Goal: Information Seeking & Learning: Learn about a topic

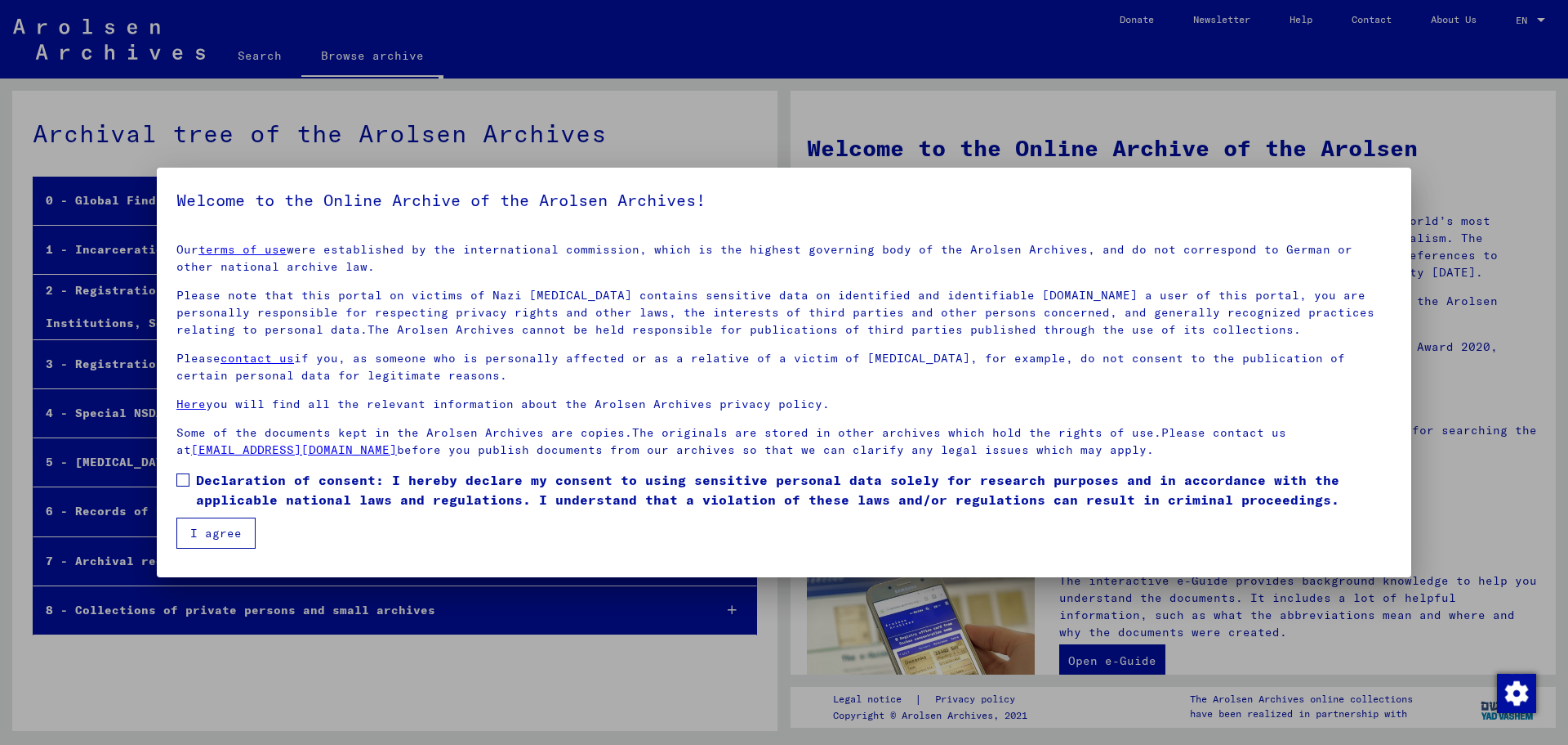
click at [194, 480] on label "Declaration of consent: I hereby declare my consent to using sensitive personal…" at bounding box center [784, 489] width 1215 height 39
click at [208, 525] on button "I agree" at bounding box center [216, 533] width 79 height 31
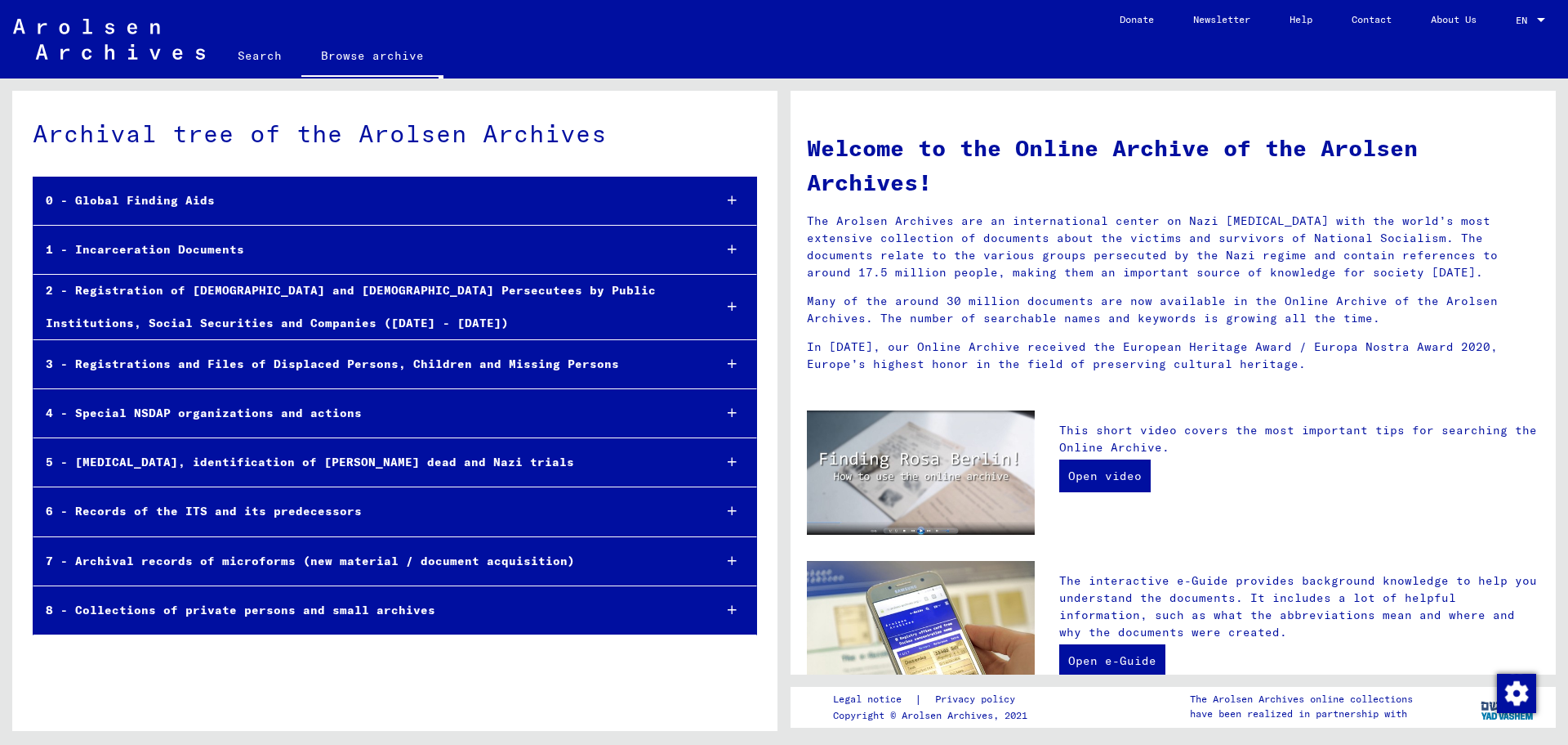
click at [587, 459] on div "5 - [MEDICAL_DATA], identification of [PERSON_NAME] dead and Nazi trials" at bounding box center [366, 462] width 667 height 32
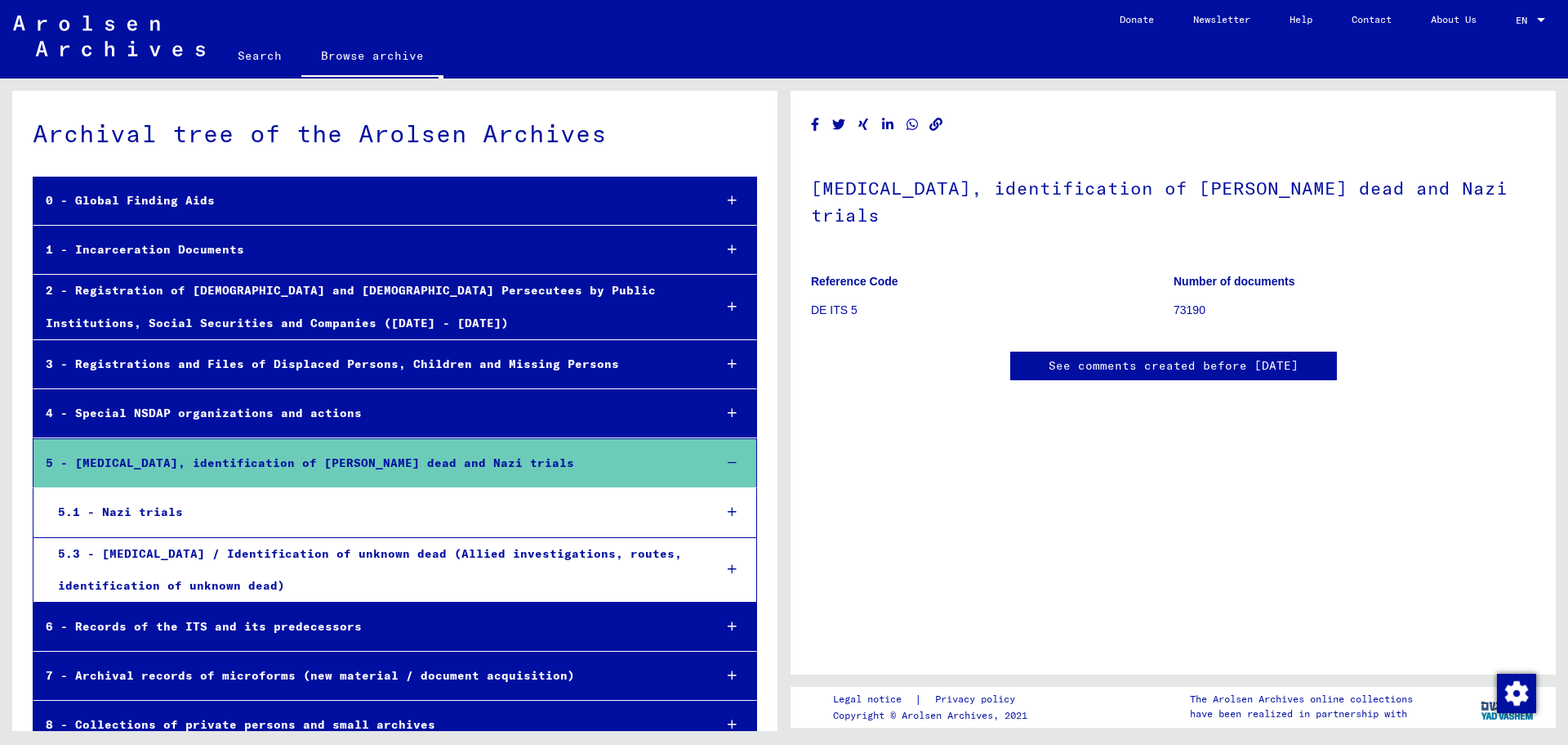
click at [398, 572] on div "5.3 - [MEDICAL_DATA] / Identification of unknown dead (Allied investigations, r…" at bounding box center [373, 569] width 655 height 64
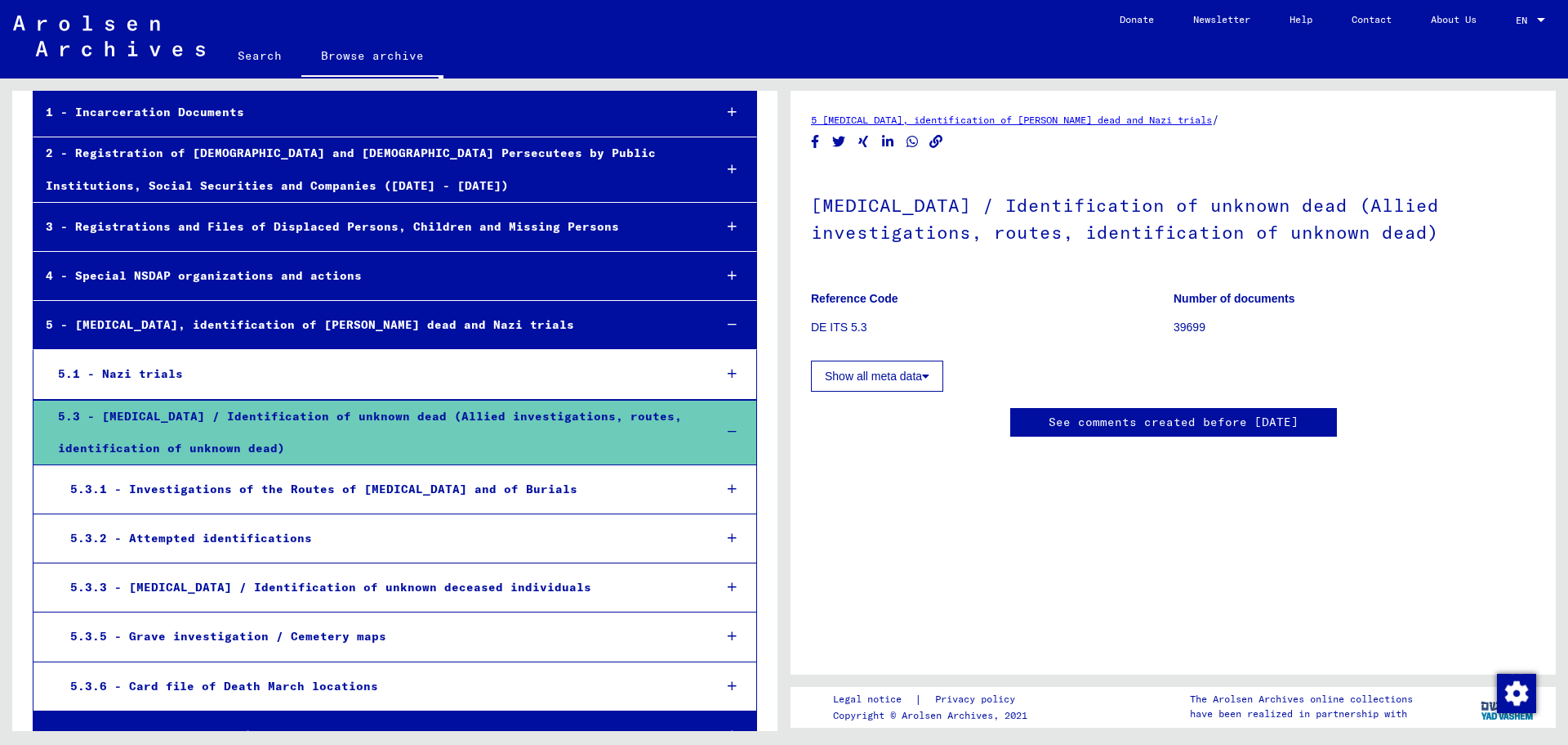
scroll to position [164, 0]
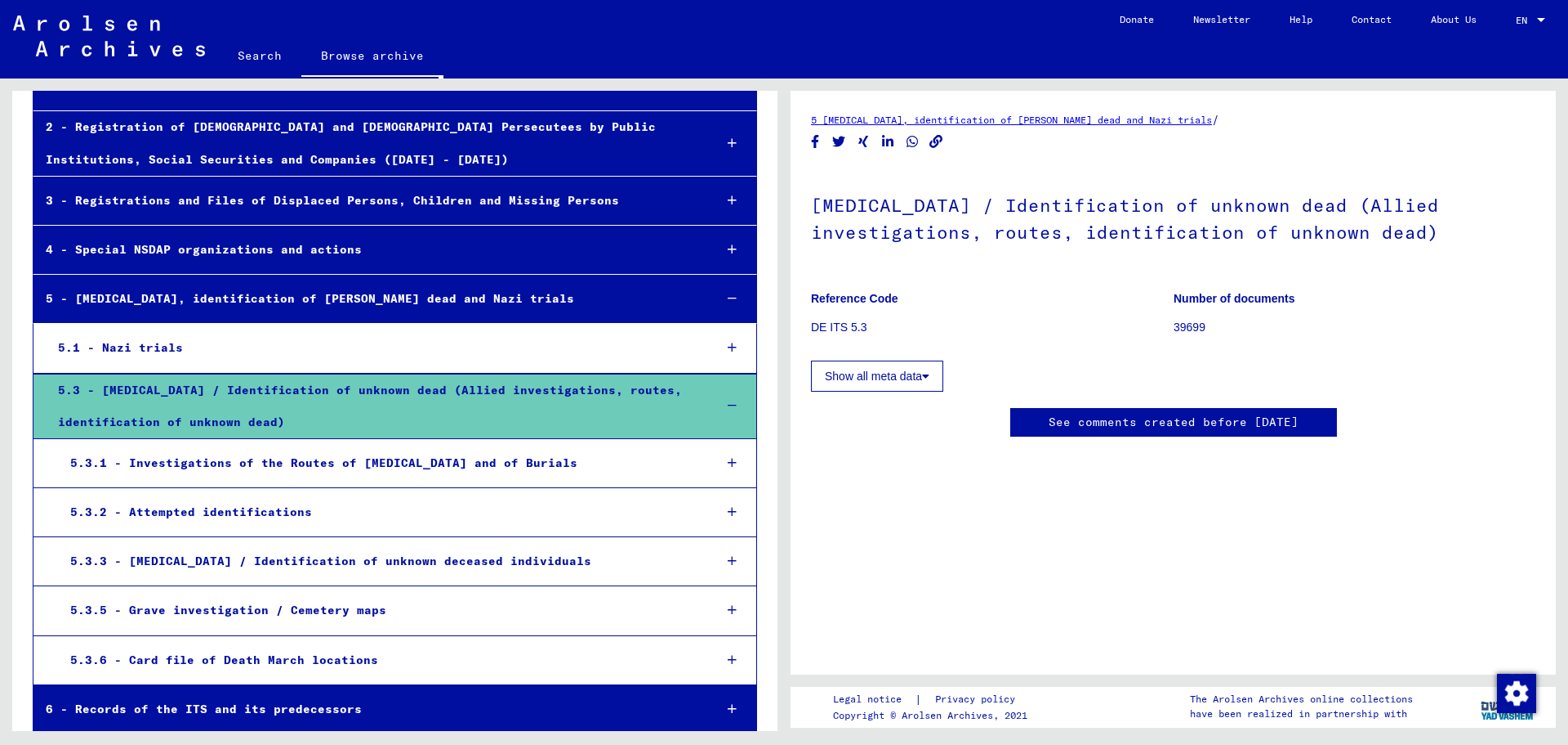
click at [502, 522] on div "5.3.2 - Attempted identifications" at bounding box center [379, 512] width 643 height 32
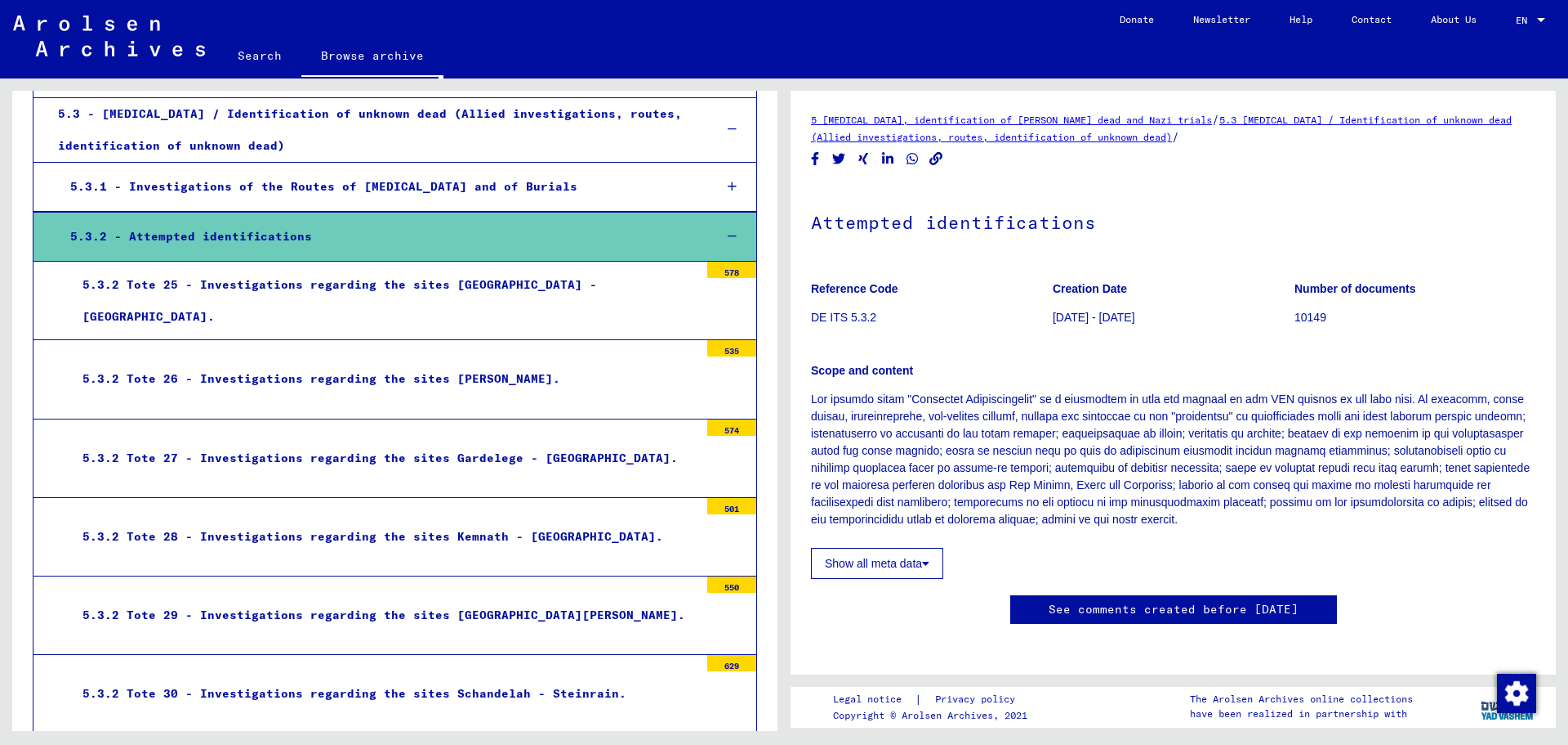
scroll to position [572, 0]
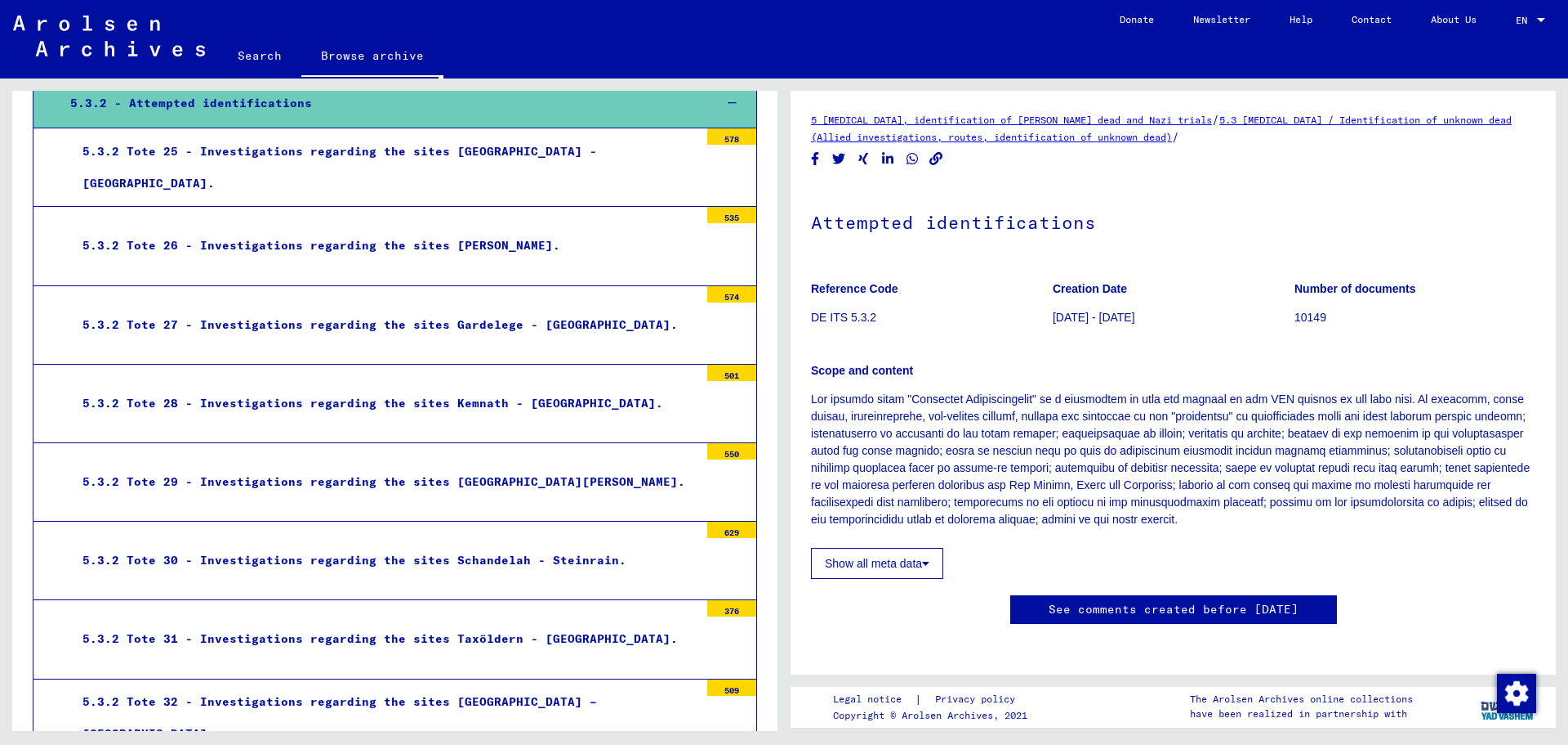
click at [646, 556] on div "5.3.2 Tote 30 - Investigations regarding the sites Schandelah - Steinrain." at bounding box center [385, 560] width 629 height 32
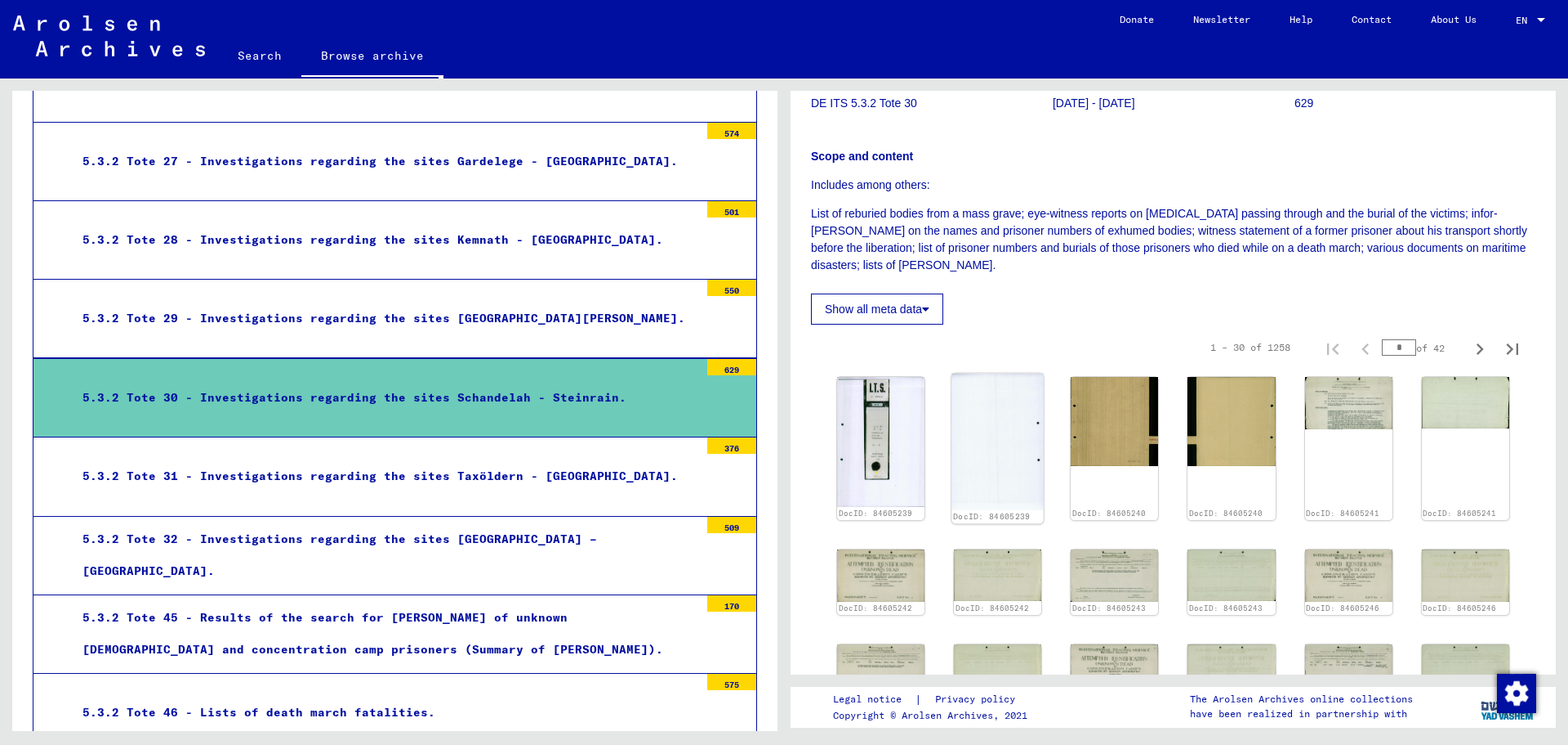
scroll to position [245, 0]
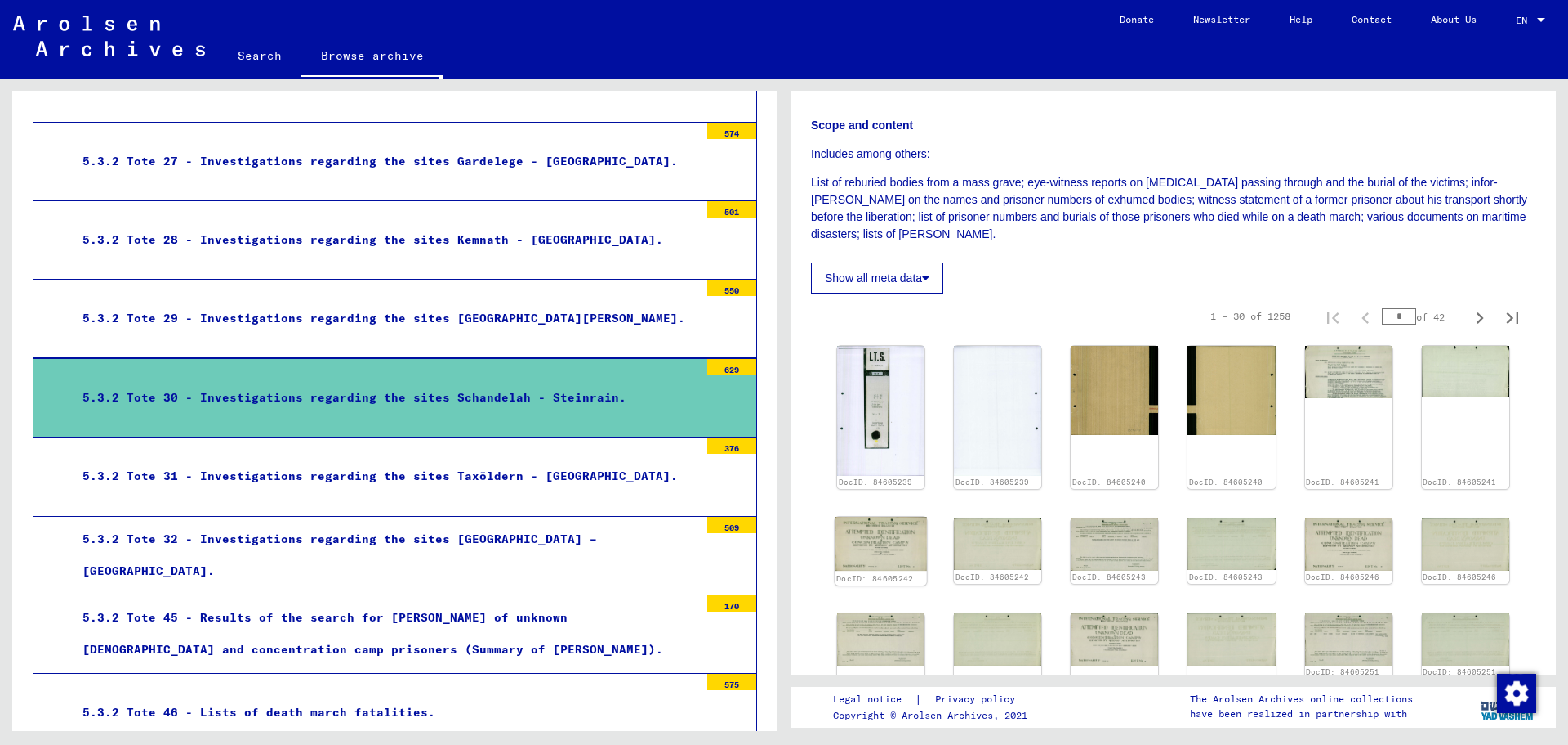
click at [883, 569] on img at bounding box center [881, 543] width 92 height 54
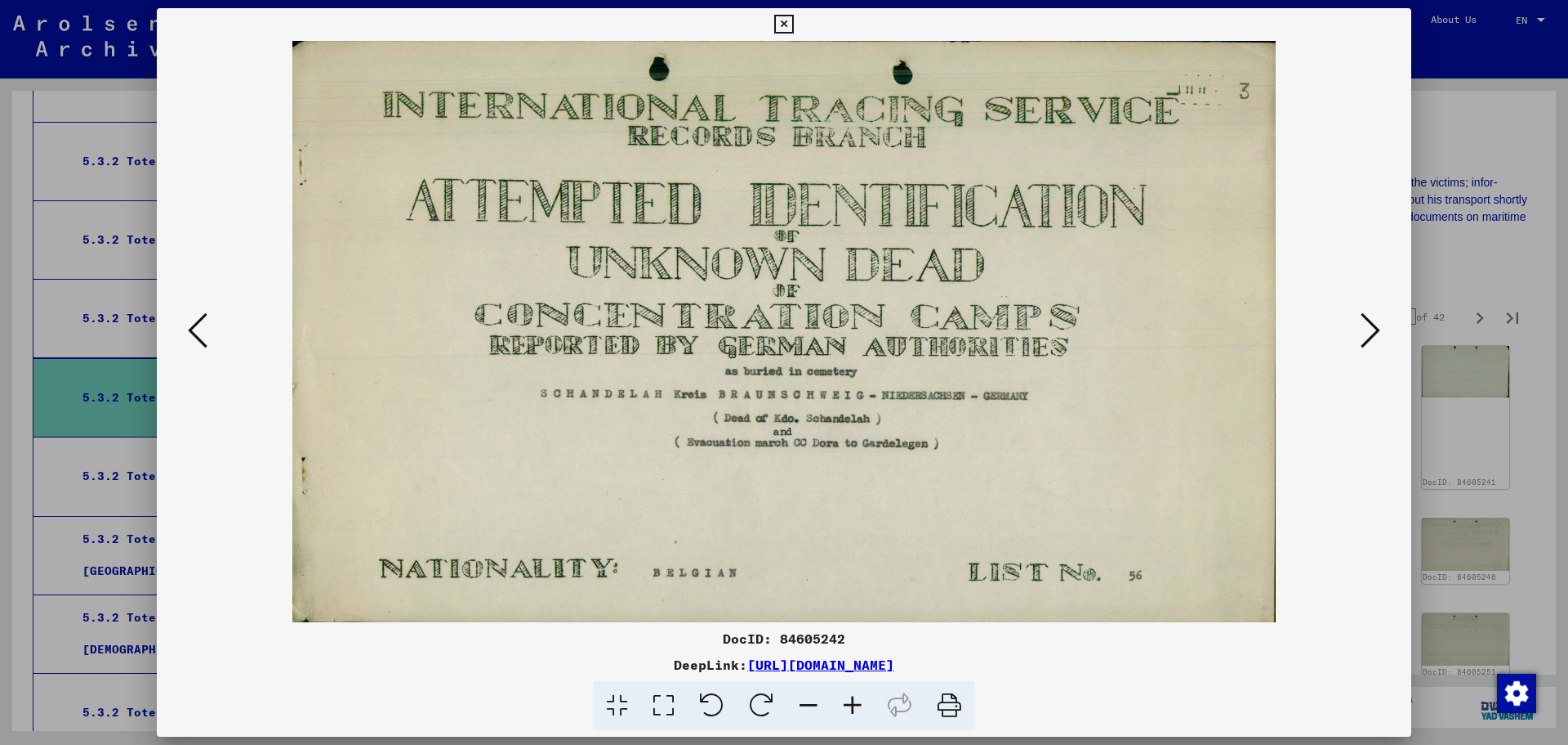
click at [1377, 333] on icon at bounding box center [1370, 329] width 20 height 39
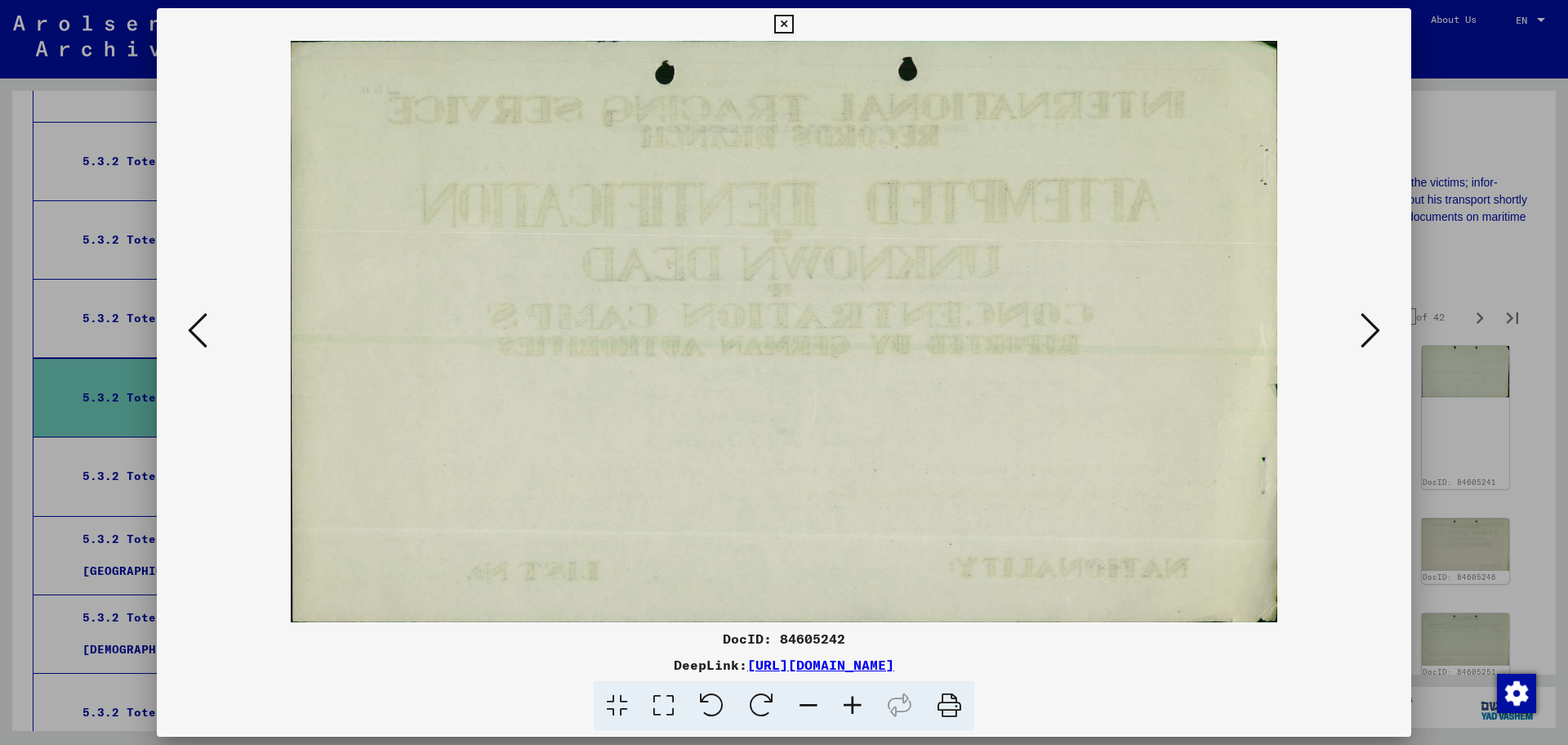
click at [1377, 333] on icon at bounding box center [1370, 329] width 20 height 39
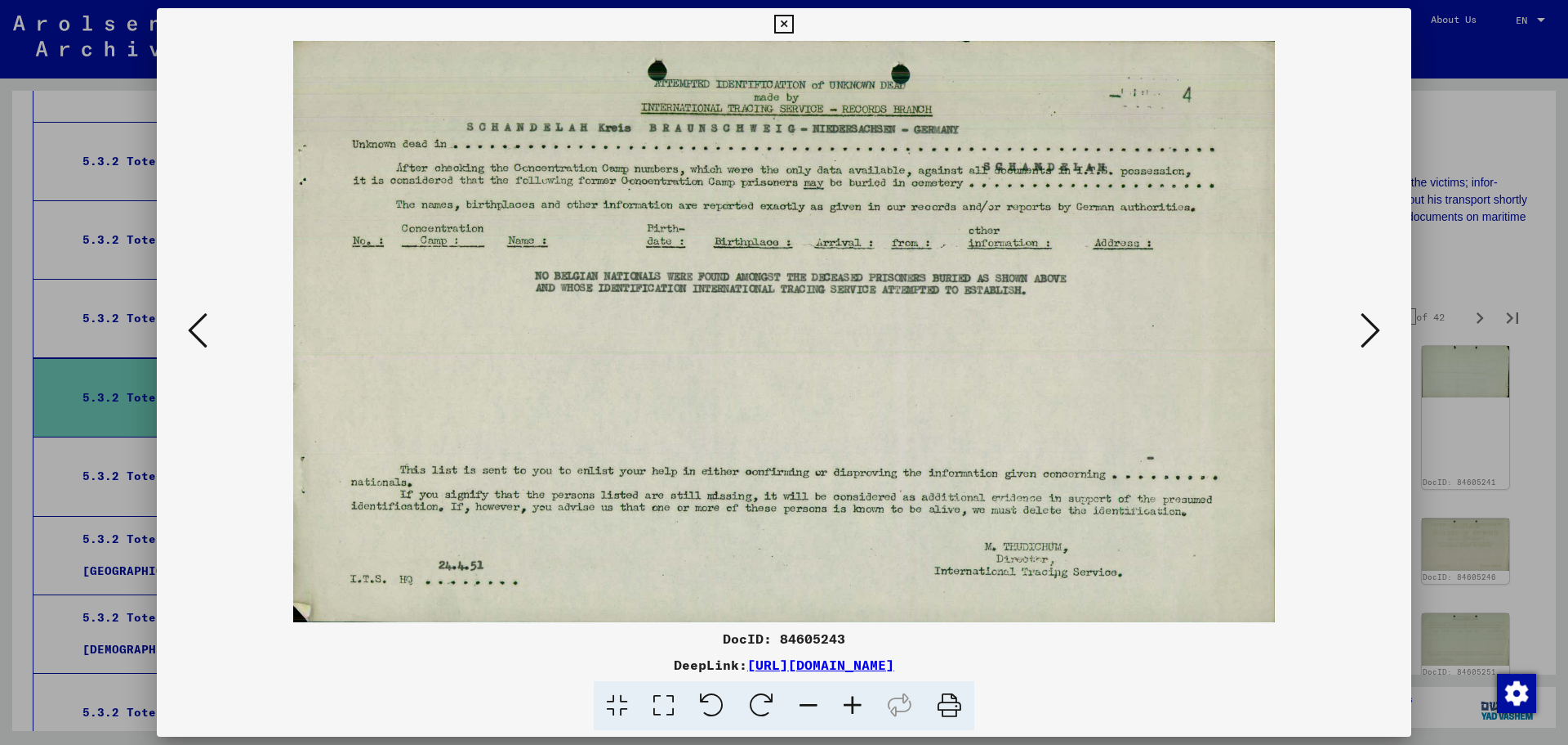
click at [1377, 333] on icon at bounding box center [1370, 329] width 20 height 39
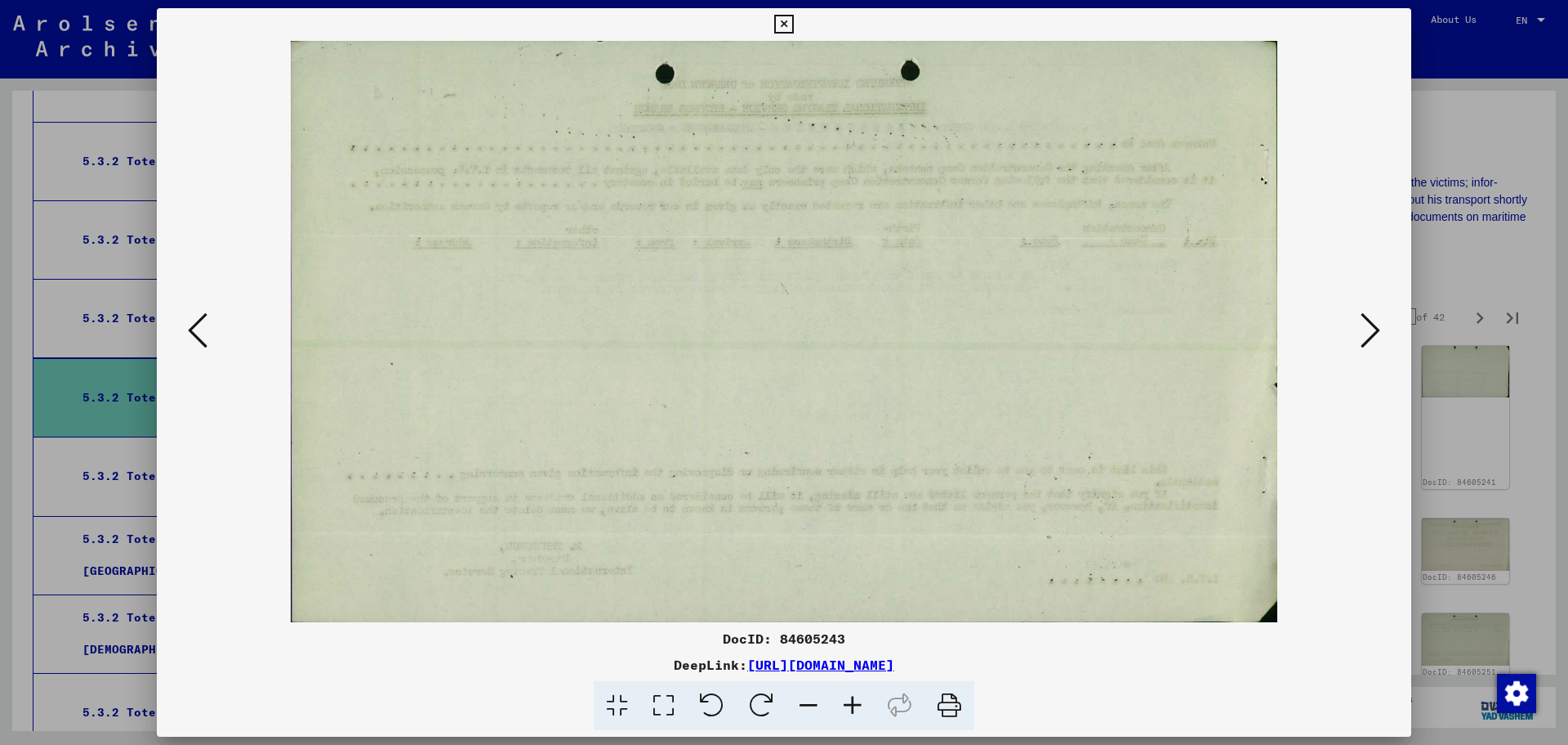
click at [1377, 333] on icon at bounding box center [1370, 329] width 20 height 39
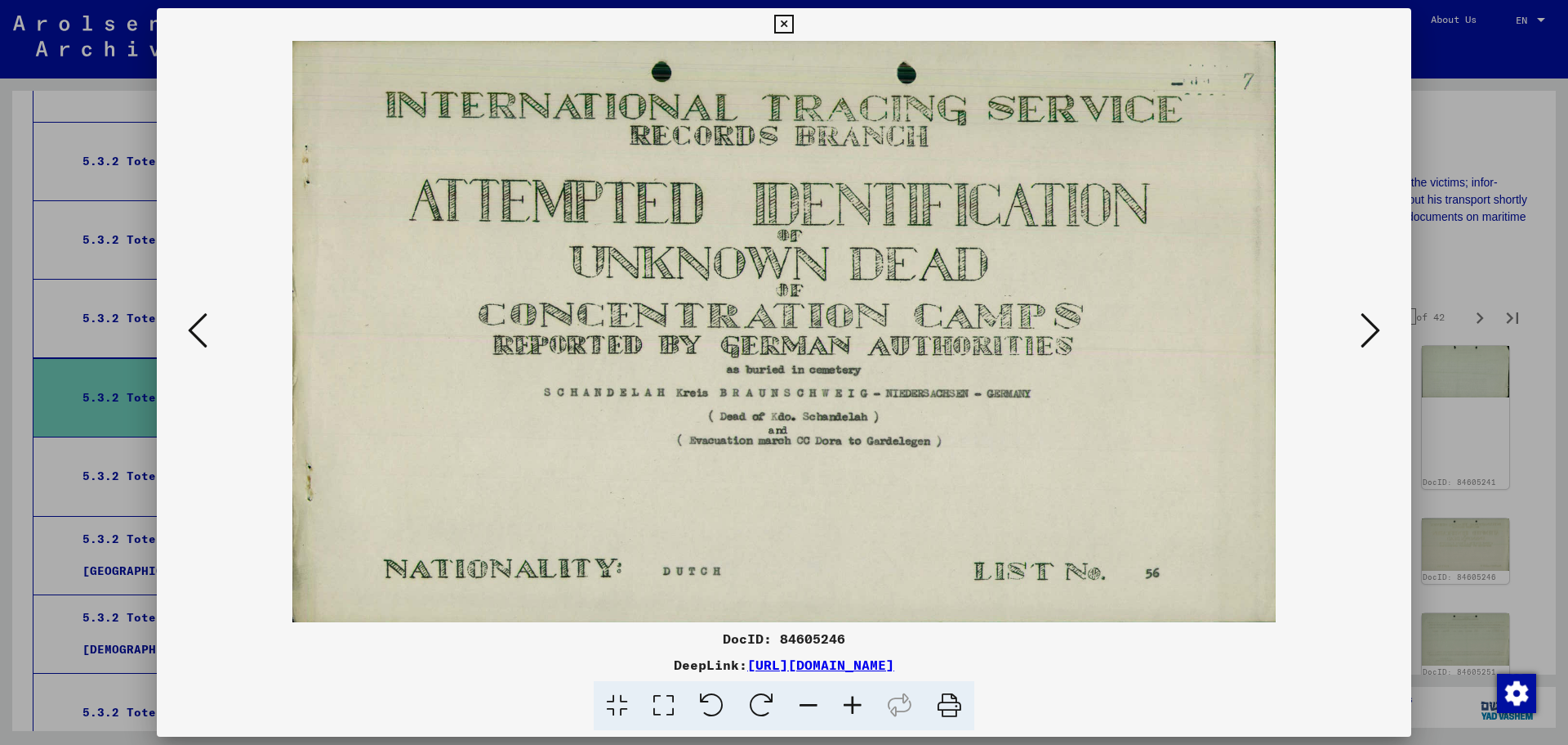
click at [1377, 333] on icon at bounding box center [1370, 329] width 20 height 39
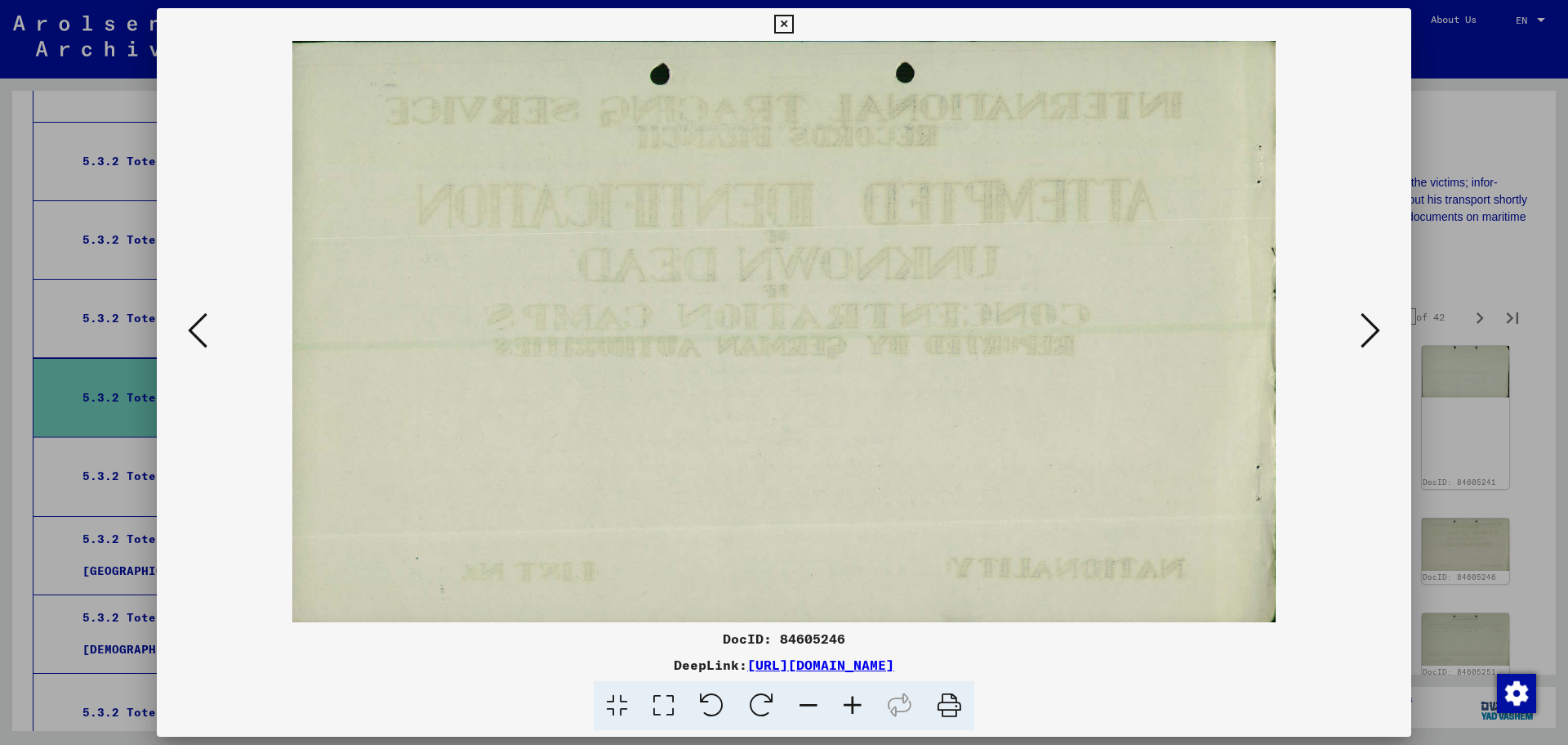
click at [1377, 333] on icon at bounding box center [1370, 329] width 20 height 39
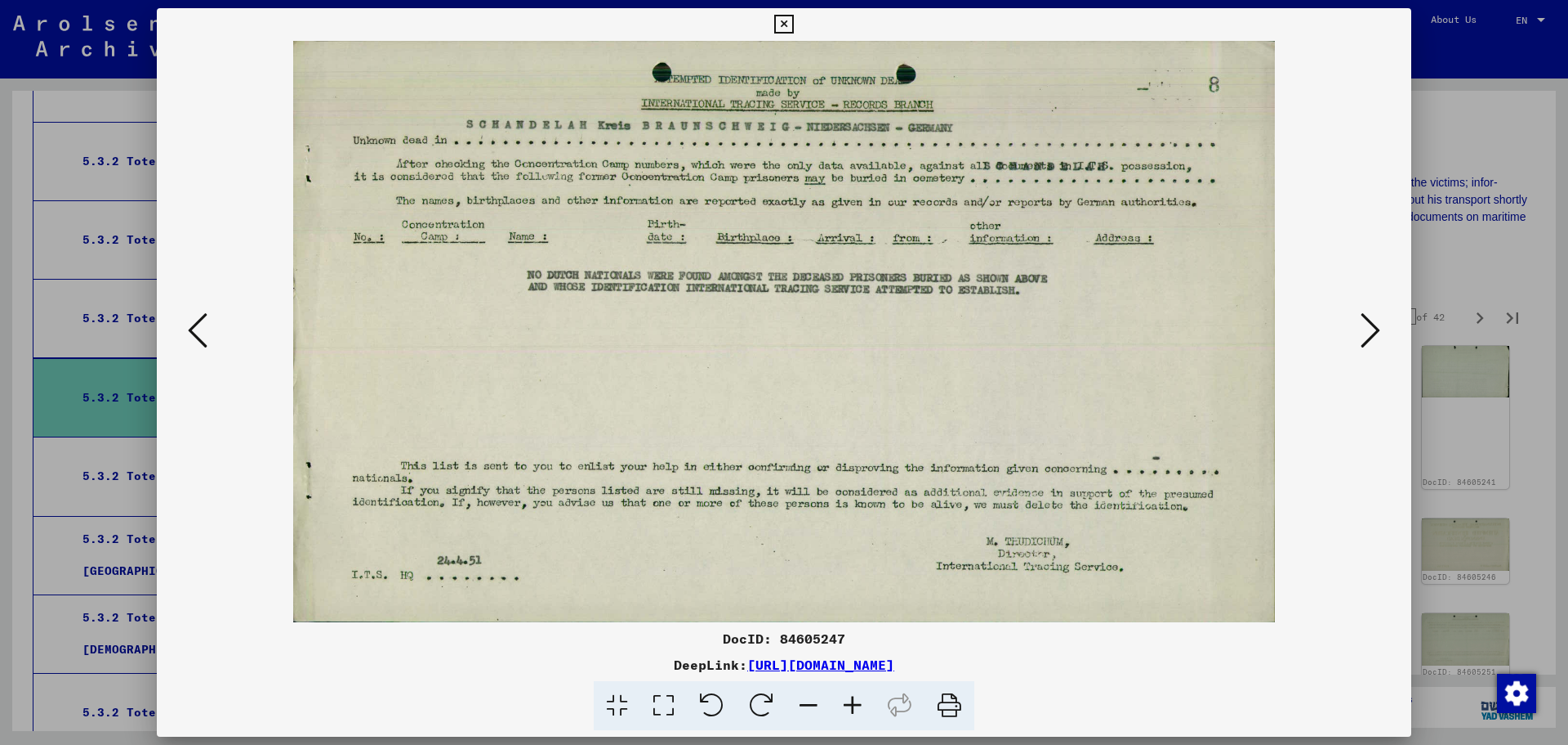
click at [1377, 333] on icon at bounding box center [1370, 329] width 20 height 39
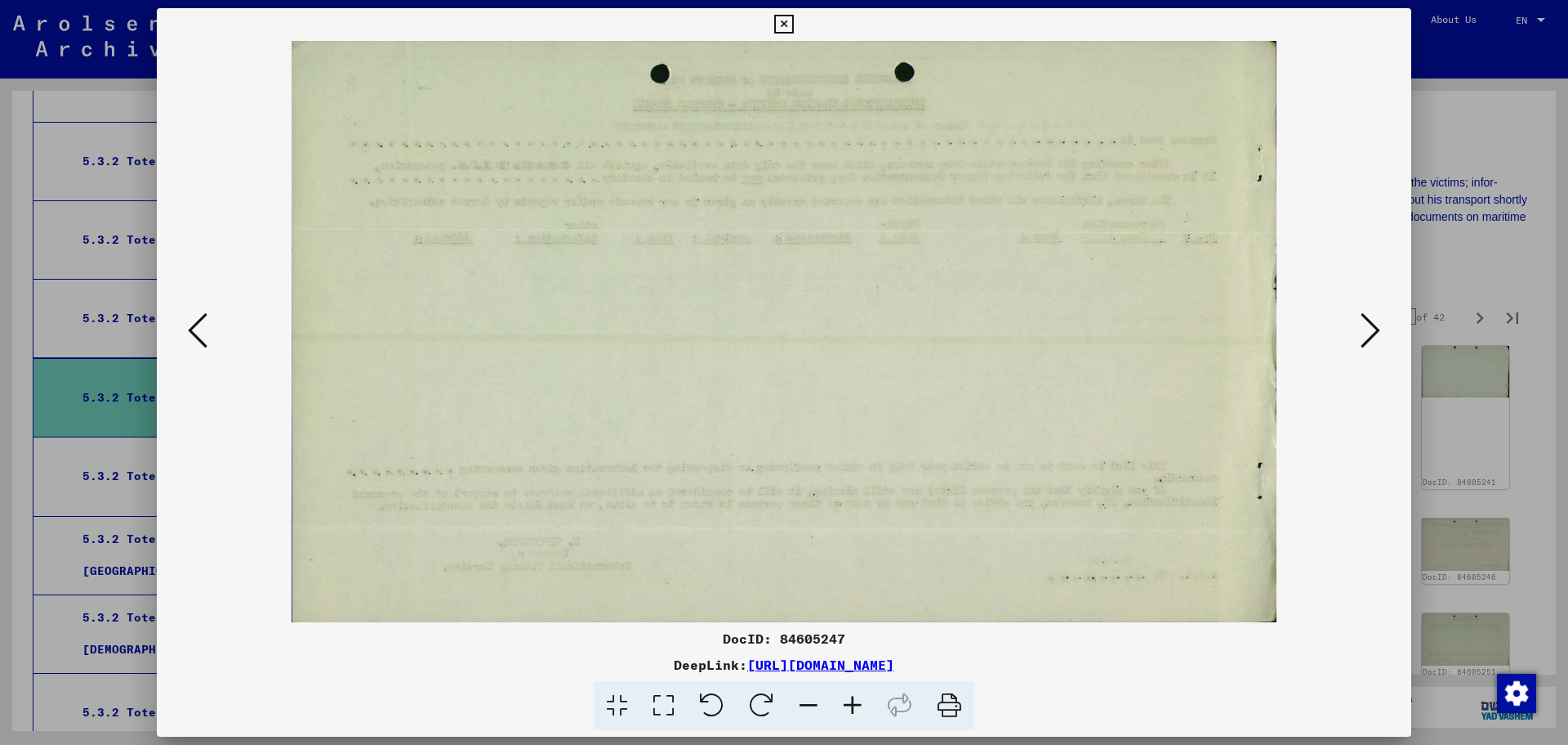
click at [1377, 333] on icon at bounding box center [1370, 329] width 20 height 39
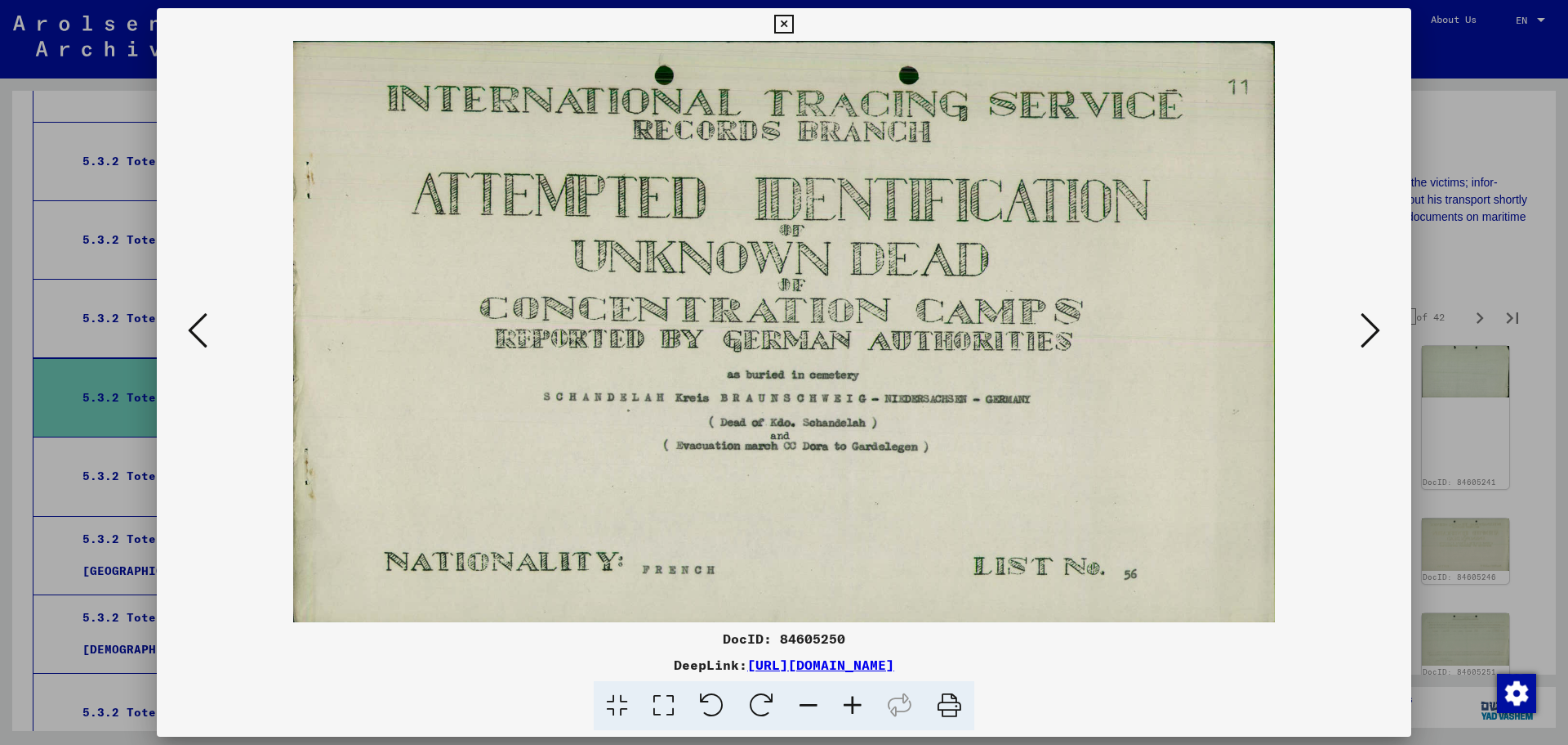
click at [1377, 333] on icon at bounding box center [1370, 329] width 20 height 39
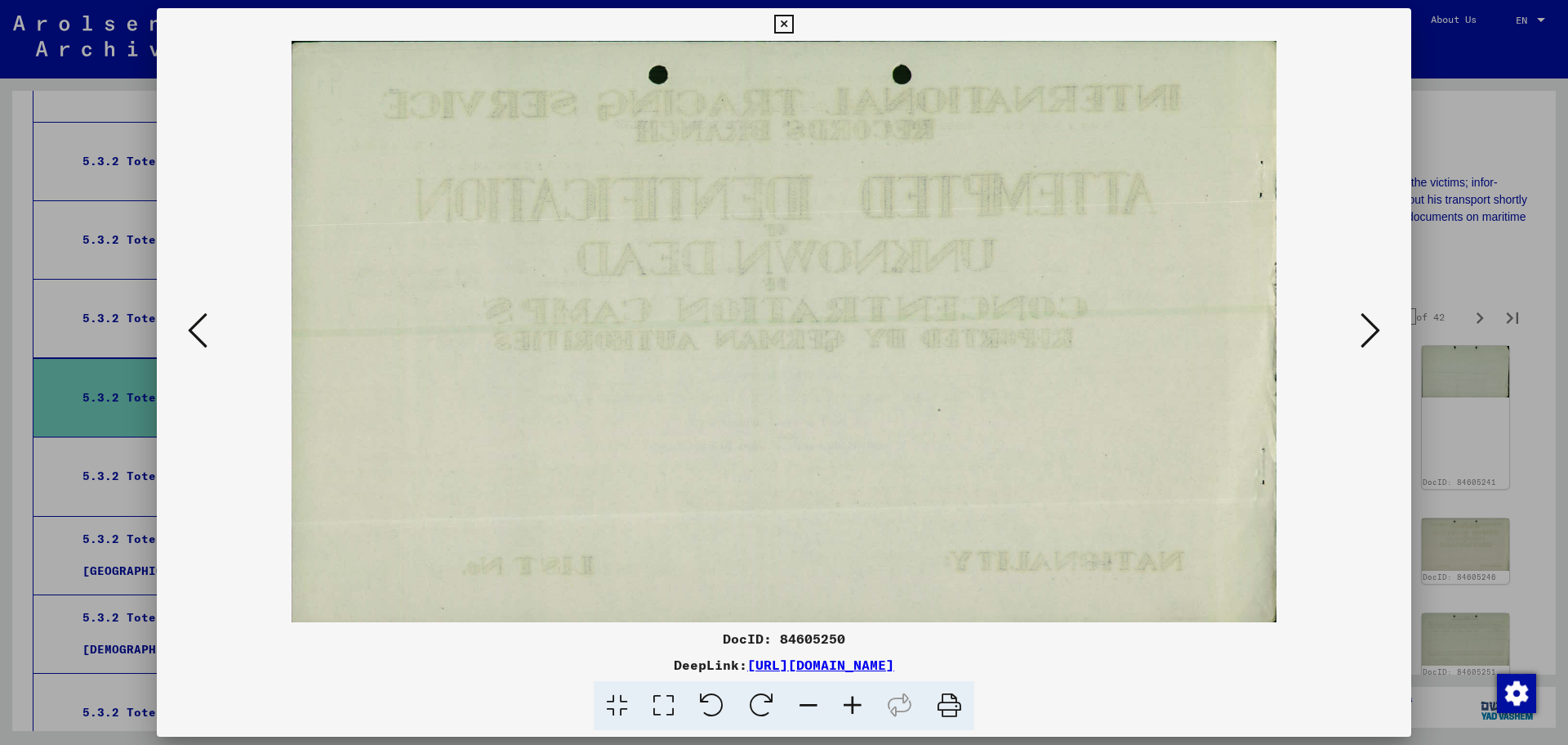
click at [1377, 333] on icon at bounding box center [1370, 329] width 20 height 39
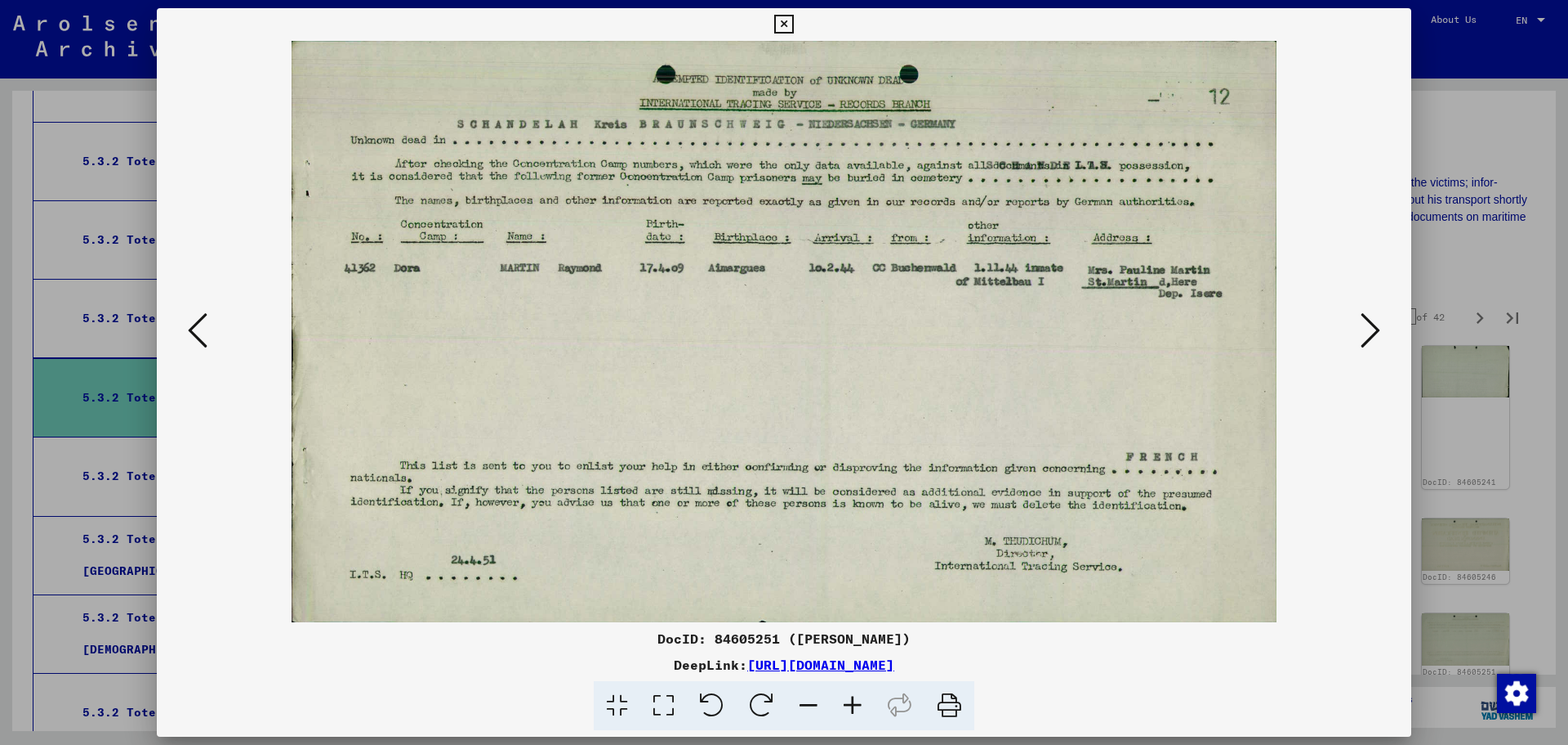
click at [1377, 333] on icon at bounding box center [1370, 329] width 20 height 39
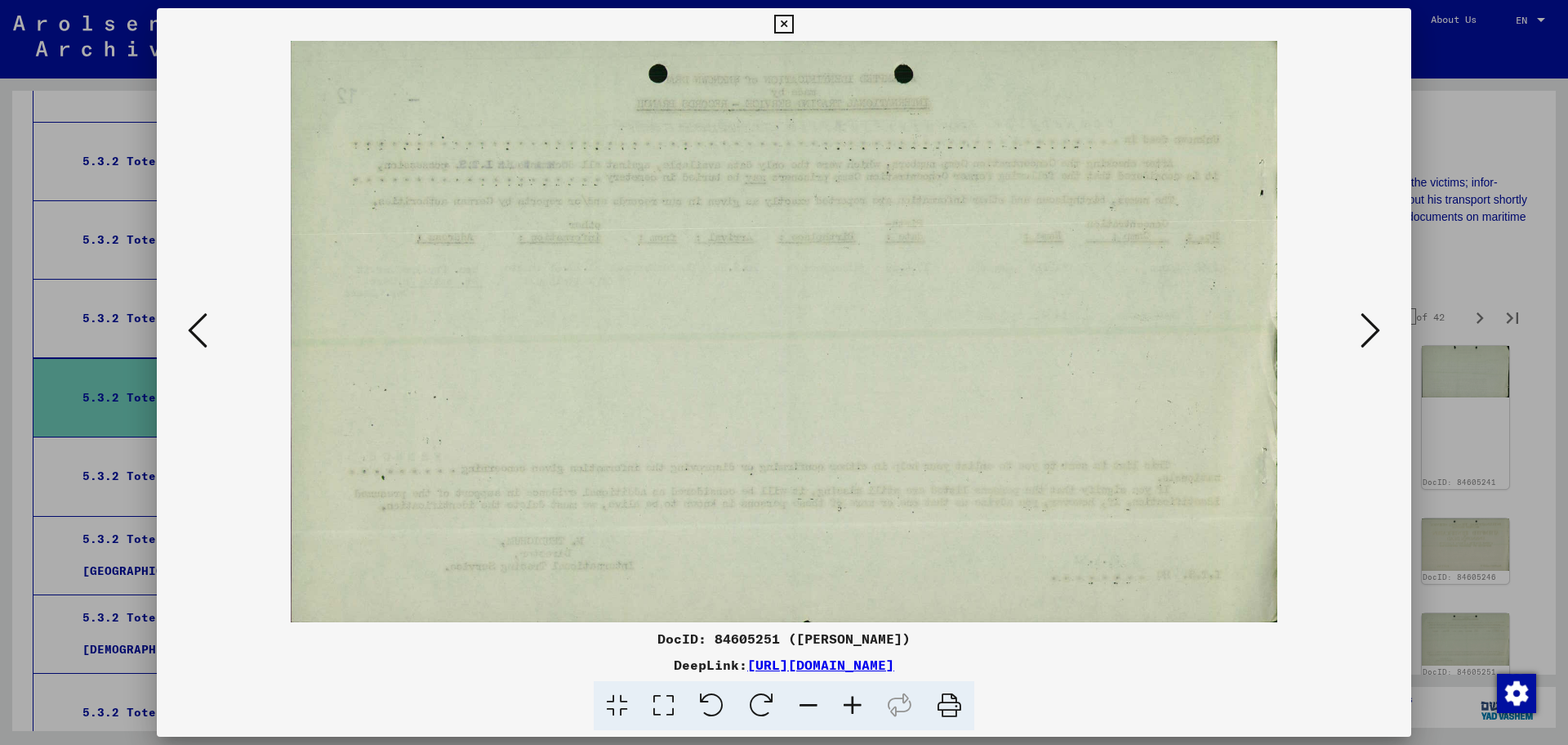
click at [1377, 333] on icon at bounding box center [1370, 329] width 20 height 39
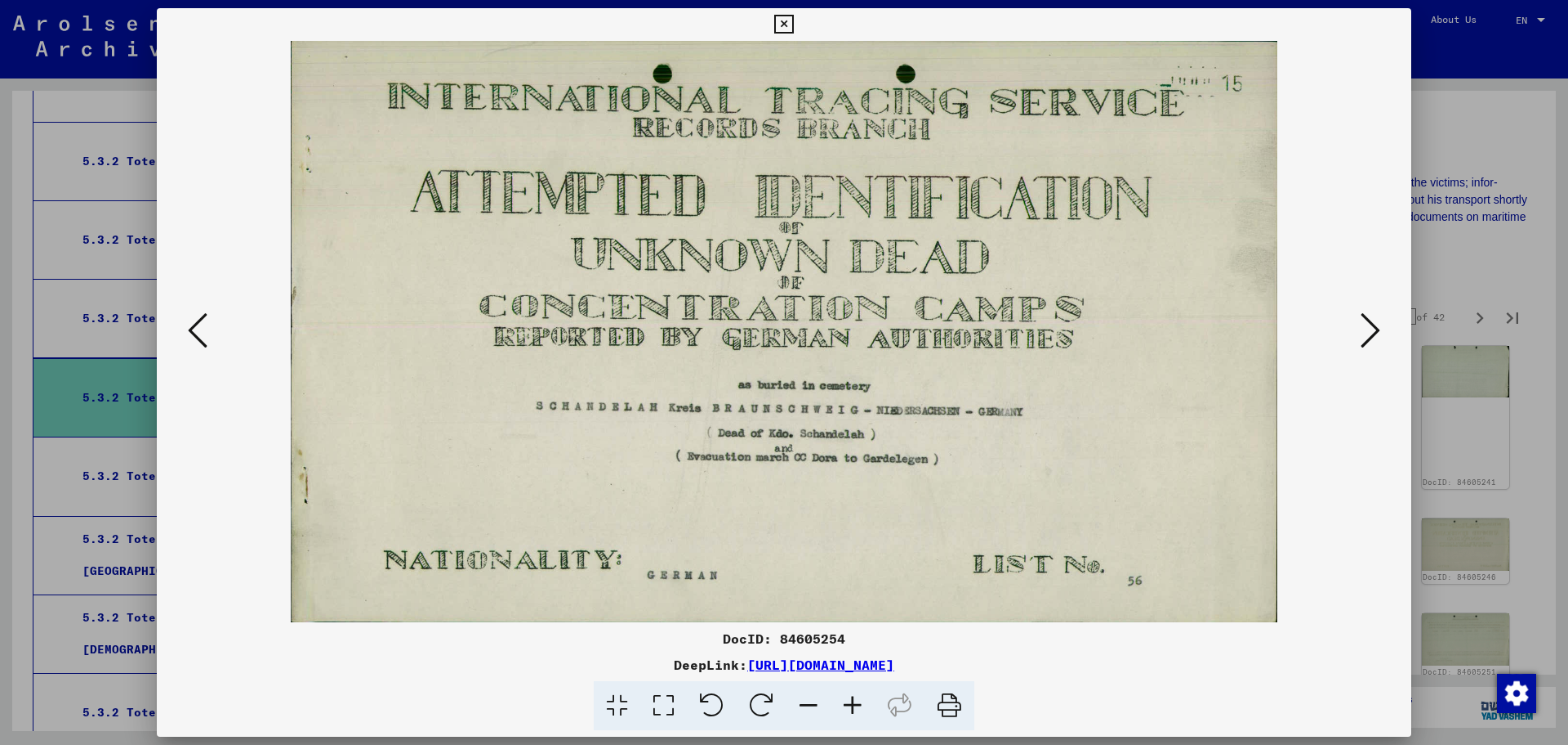
click at [1377, 333] on icon at bounding box center [1370, 329] width 20 height 39
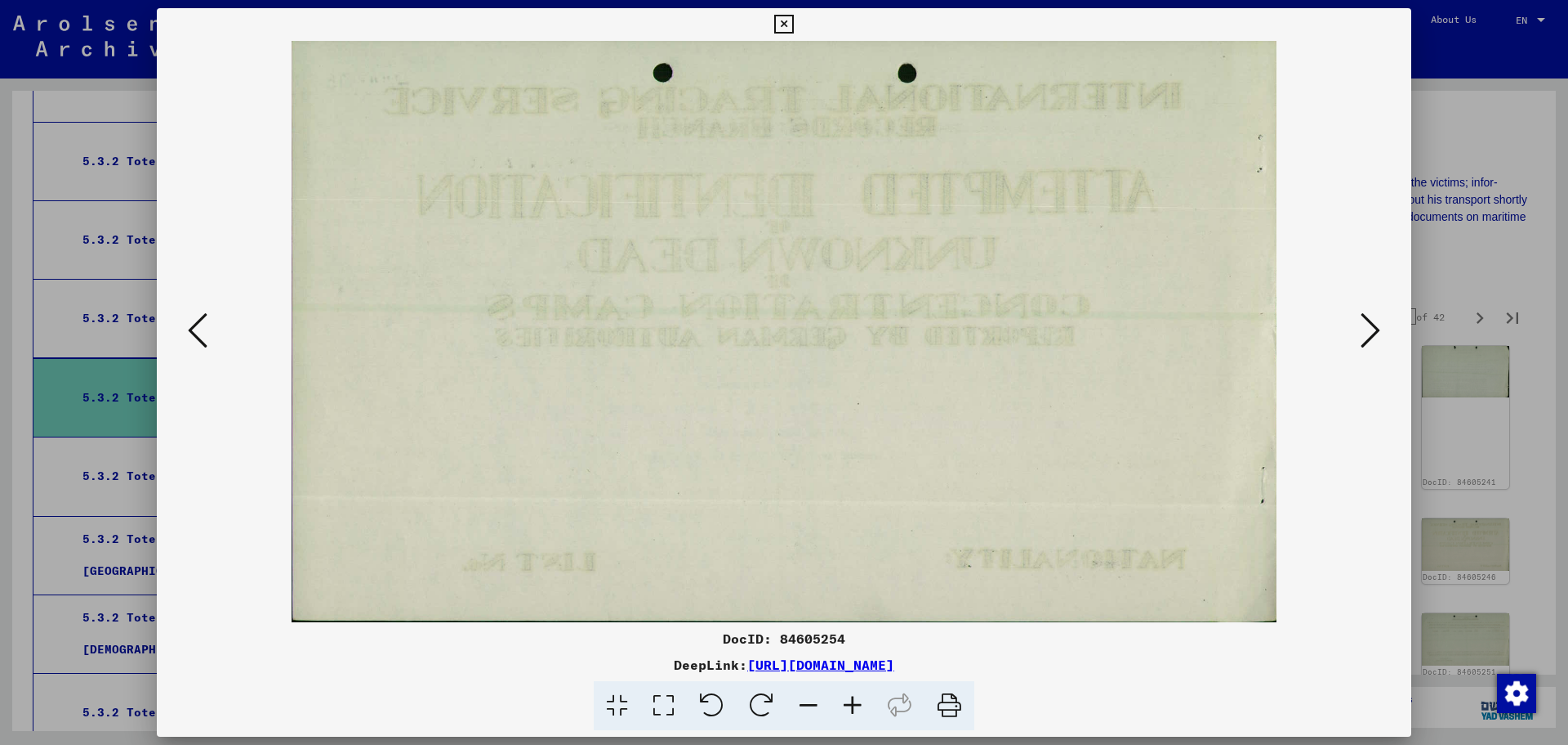
click at [1377, 333] on icon at bounding box center [1370, 329] width 20 height 39
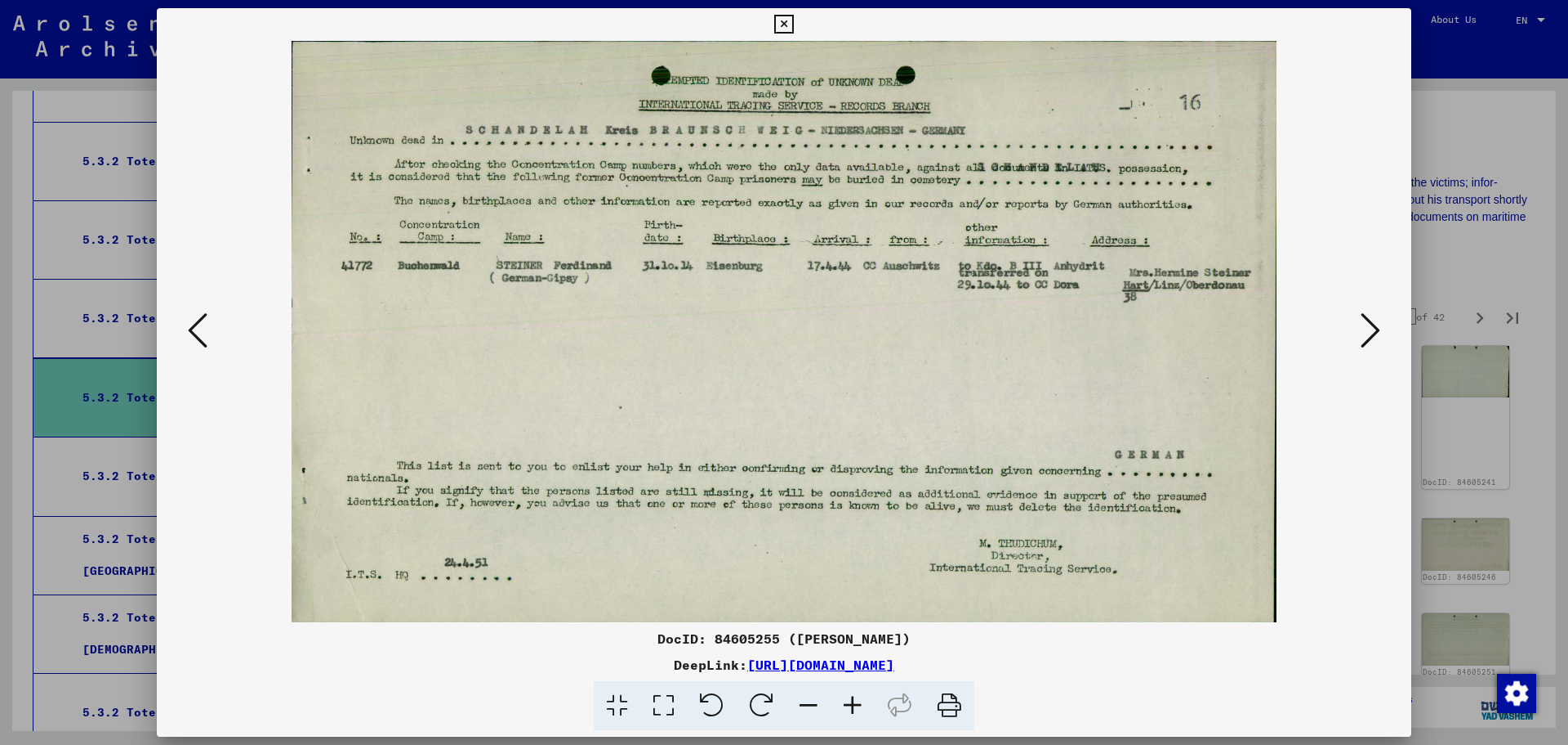
click at [1377, 333] on icon at bounding box center [1370, 329] width 20 height 39
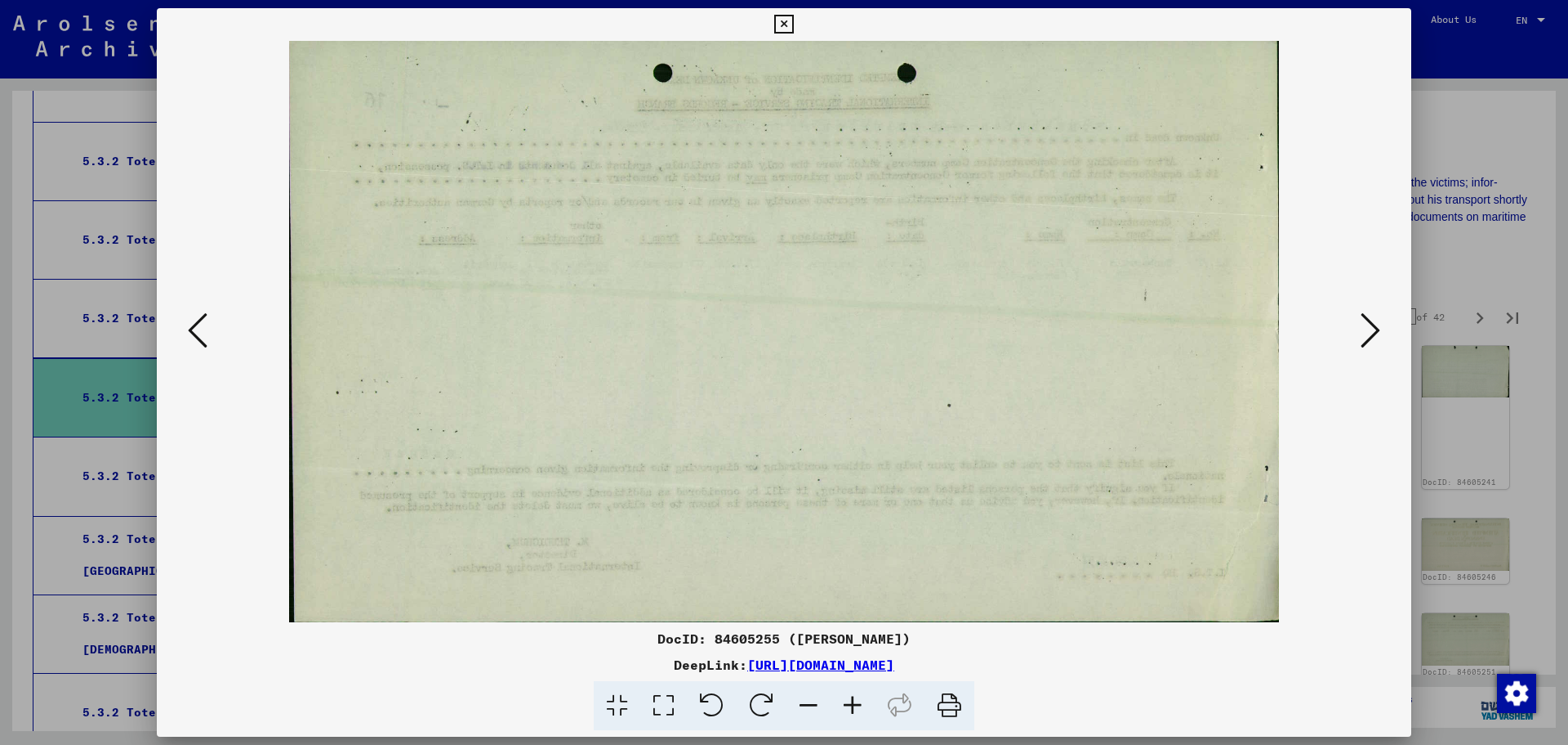
click at [1377, 333] on icon at bounding box center [1370, 329] width 20 height 39
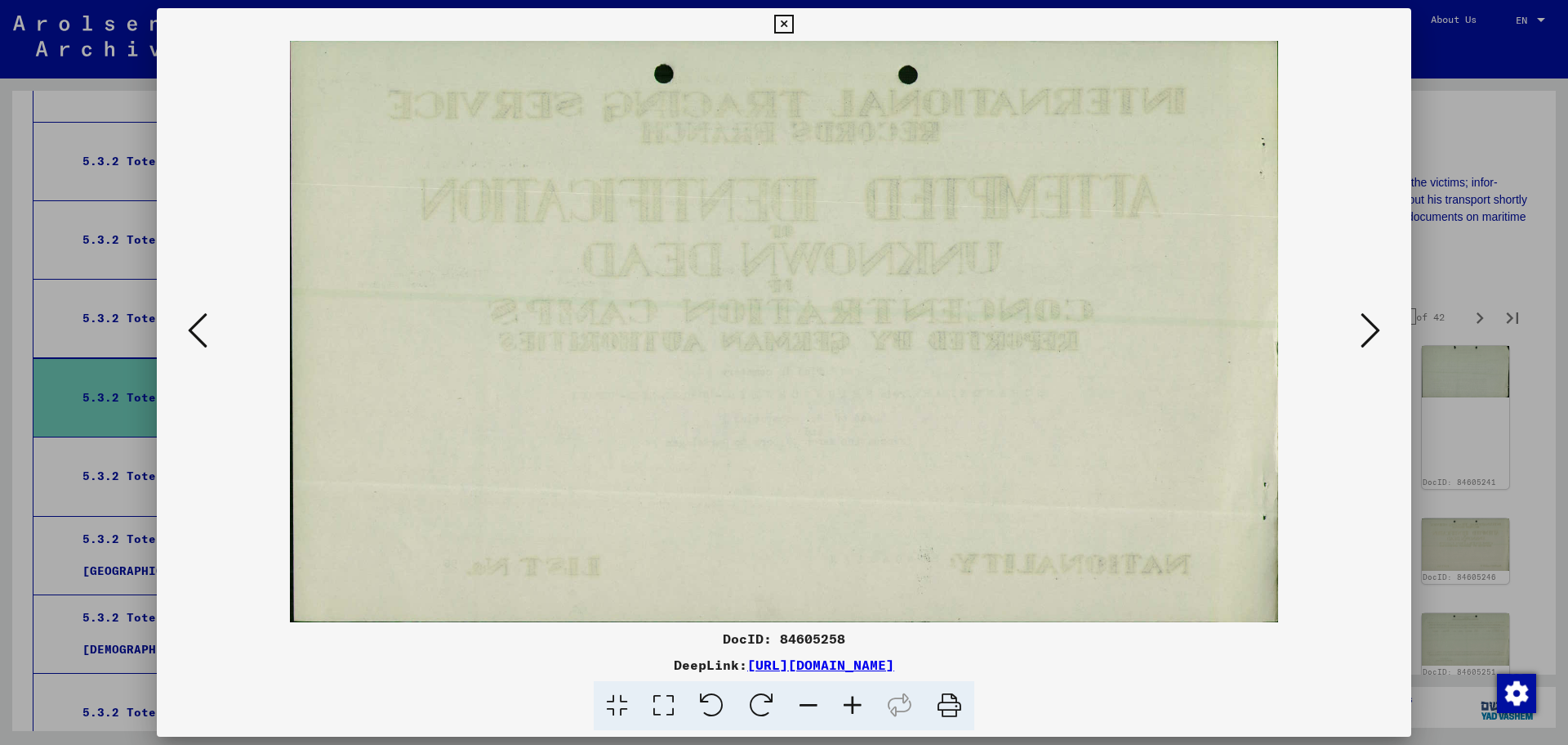
click at [1377, 333] on icon at bounding box center [1370, 329] width 20 height 39
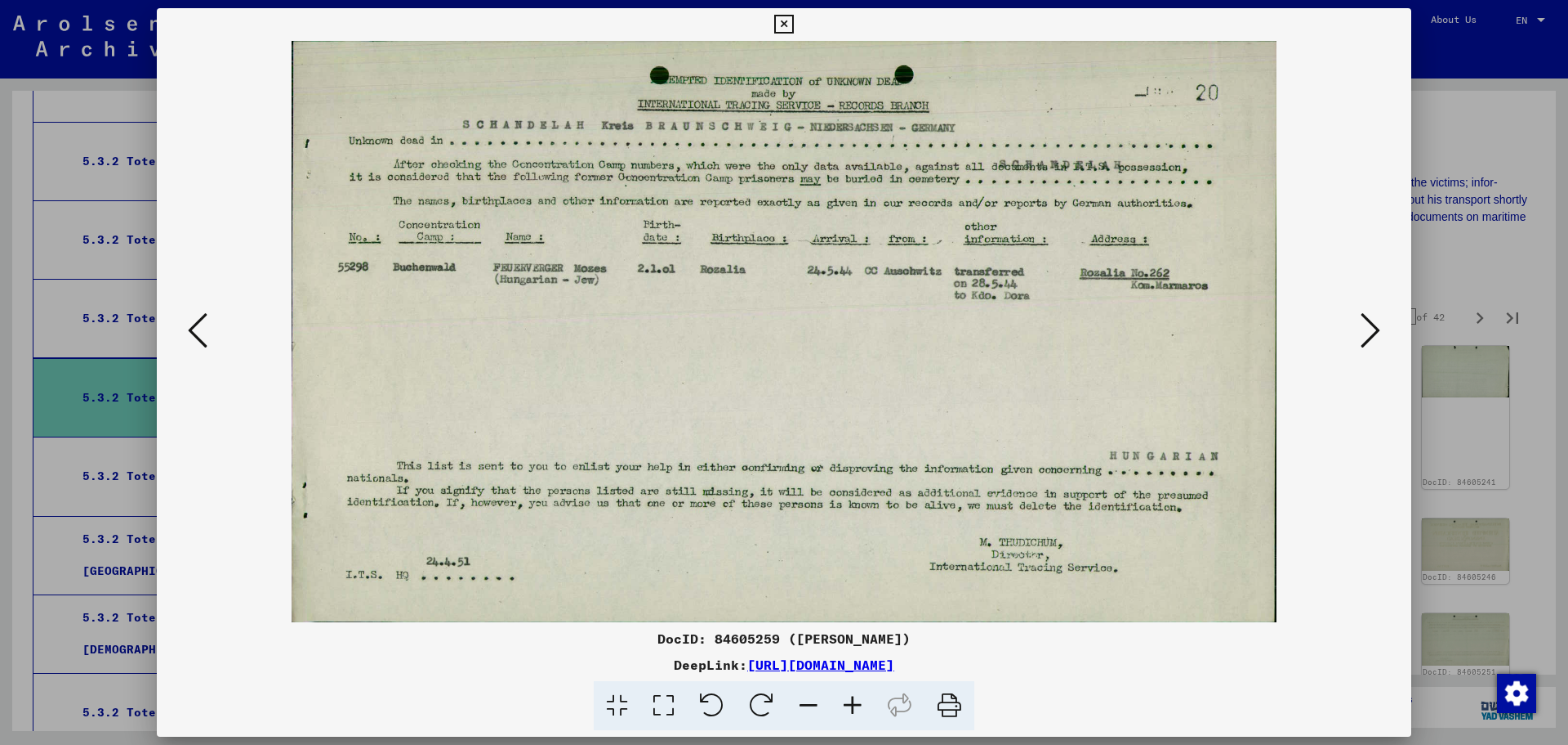
click at [1377, 333] on icon at bounding box center [1370, 329] width 20 height 39
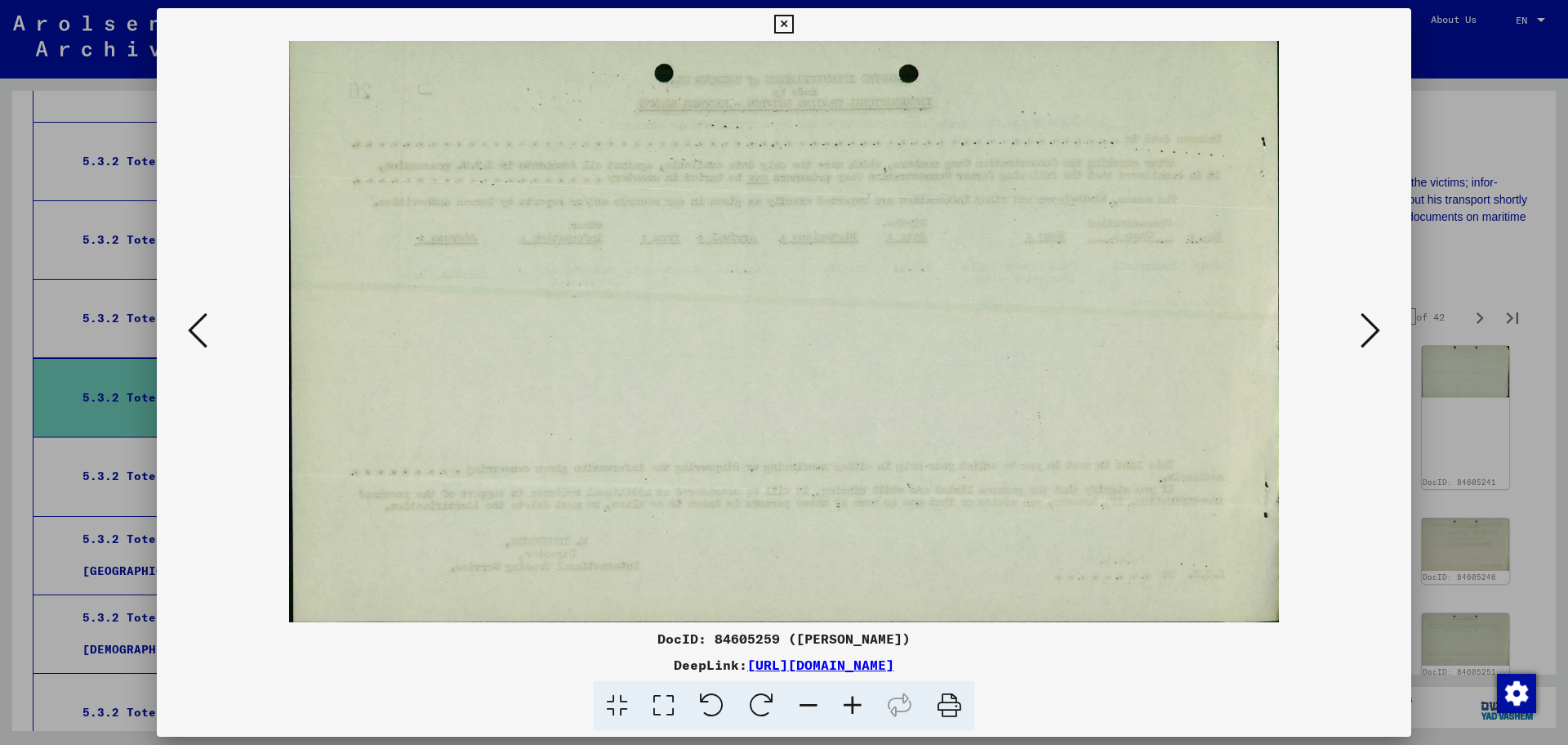
click at [1377, 333] on icon at bounding box center [1370, 329] width 20 height 39
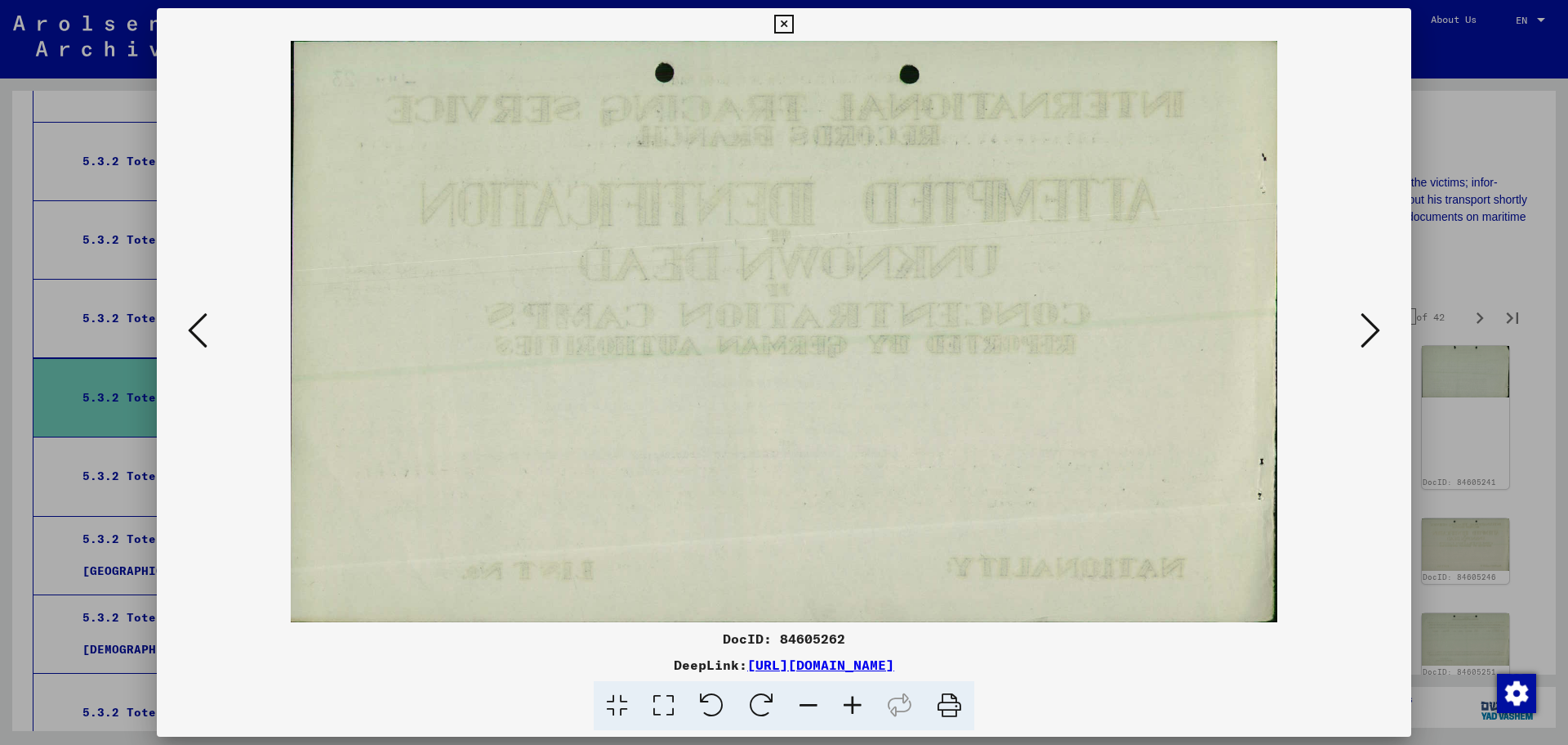
click at [1377, 333] on icon at bounding box center [1370, 329] width 20 height 39
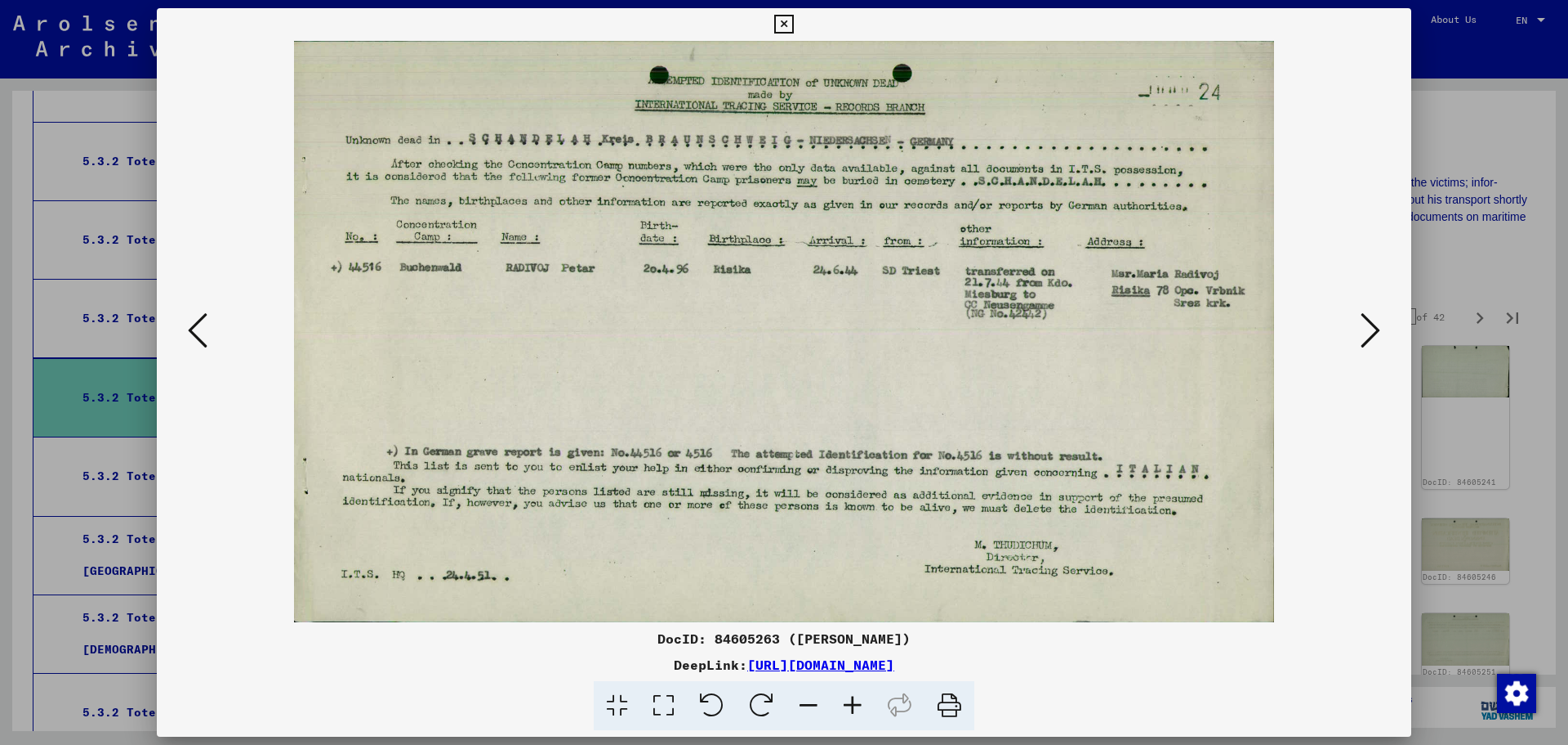
click at [1377, 333] on icon at bounding box center [1370, 329] width 20 height 39
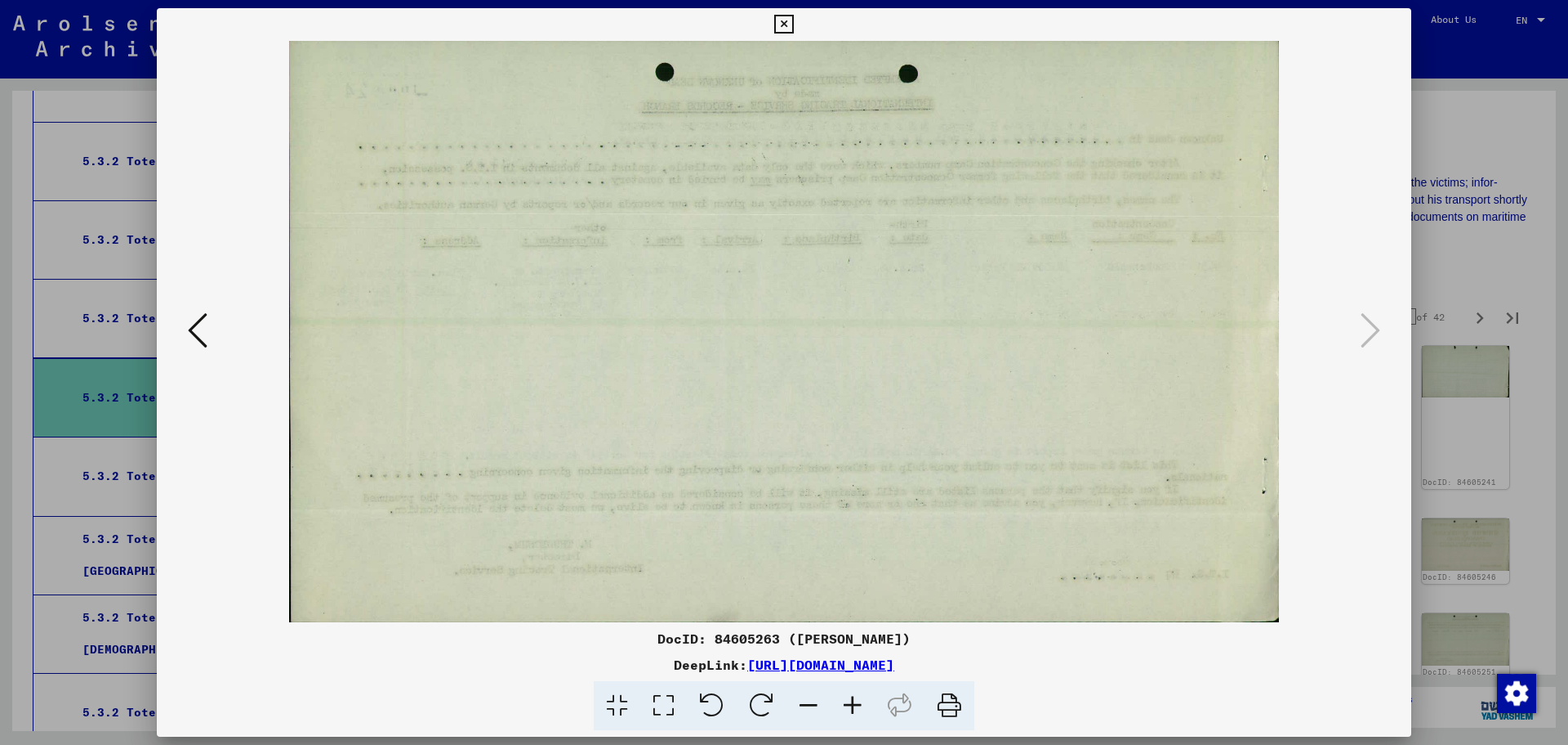
click at [1435, 276] on div at bounding box center [784, 372] width 1568 height 745
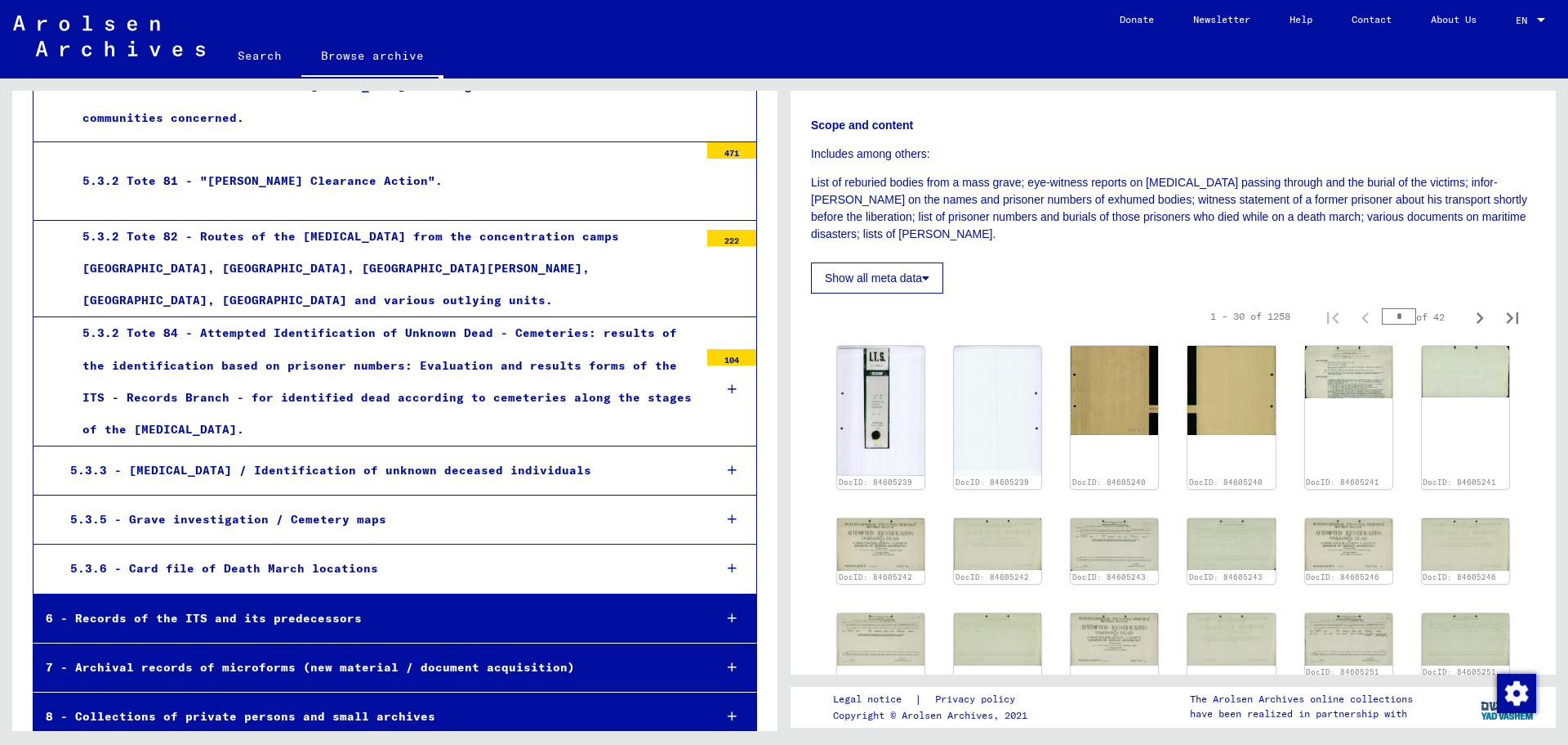
scroll to position [2368, 0]
click at [575, 653] on div "7 - Archival records of microforms (new material / document acquisition)" at bounding box center [367, 667] width 668 height 32
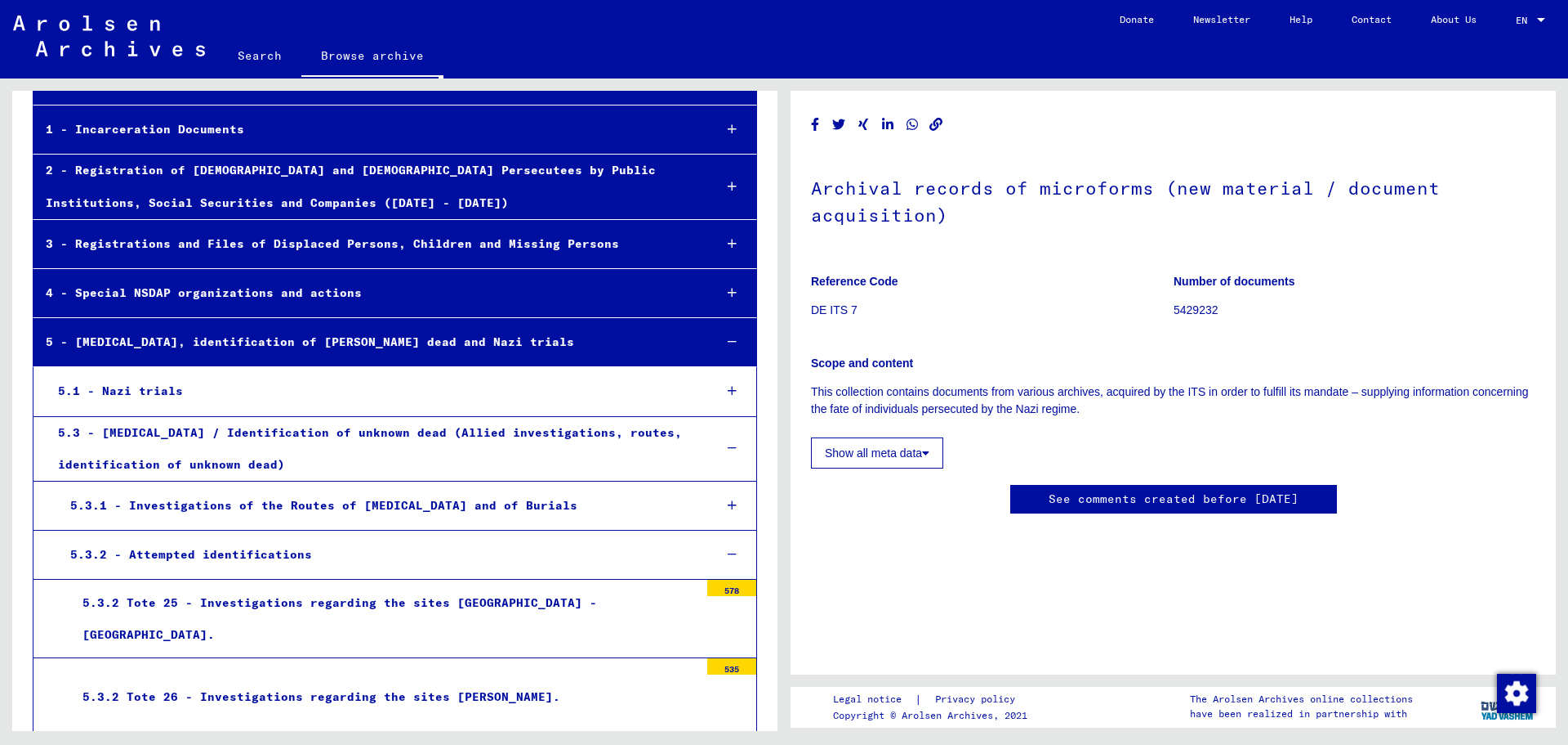
scroll to position [245, 0]
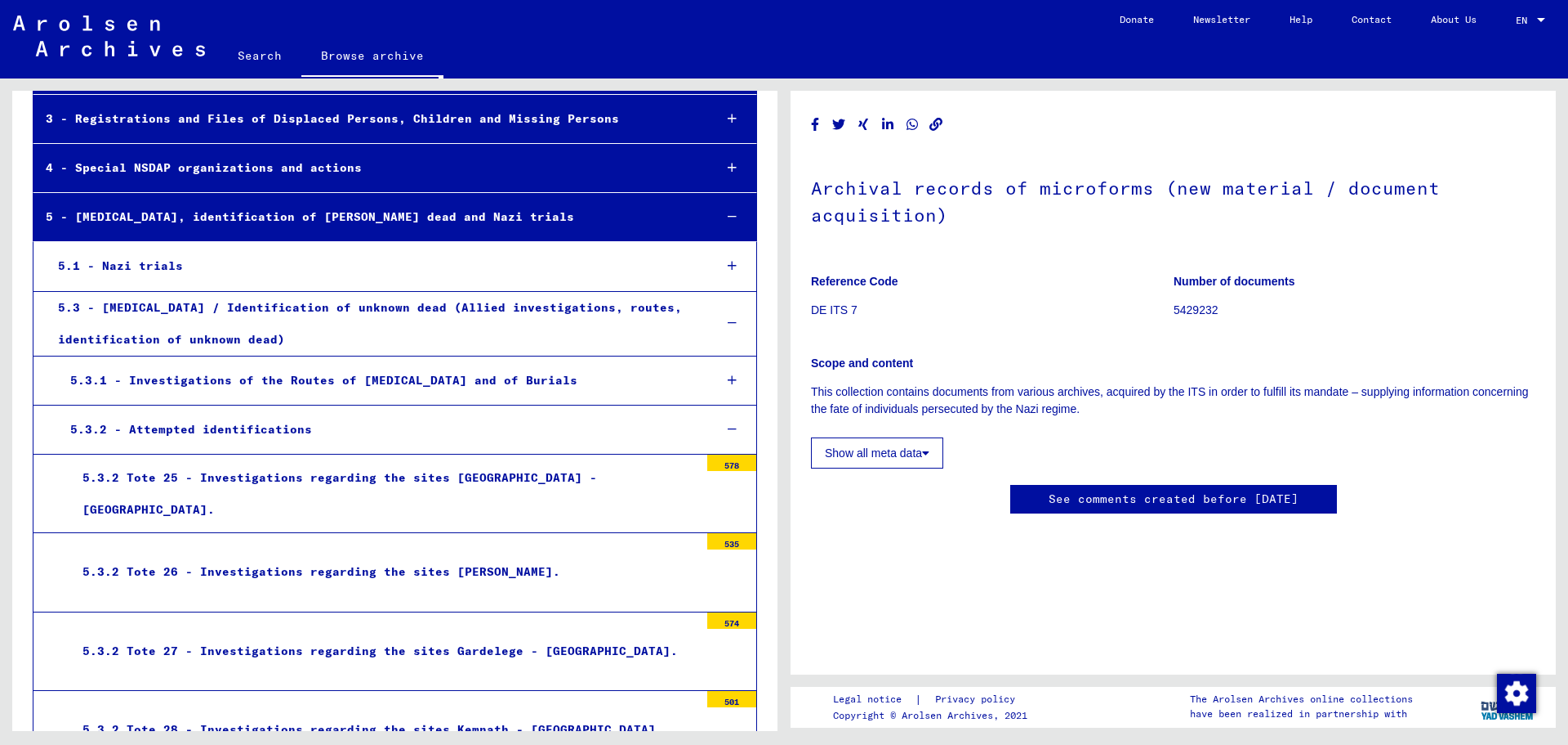
click at [727, 427] on icon at bounding box center [731, 429] width 9 height 11
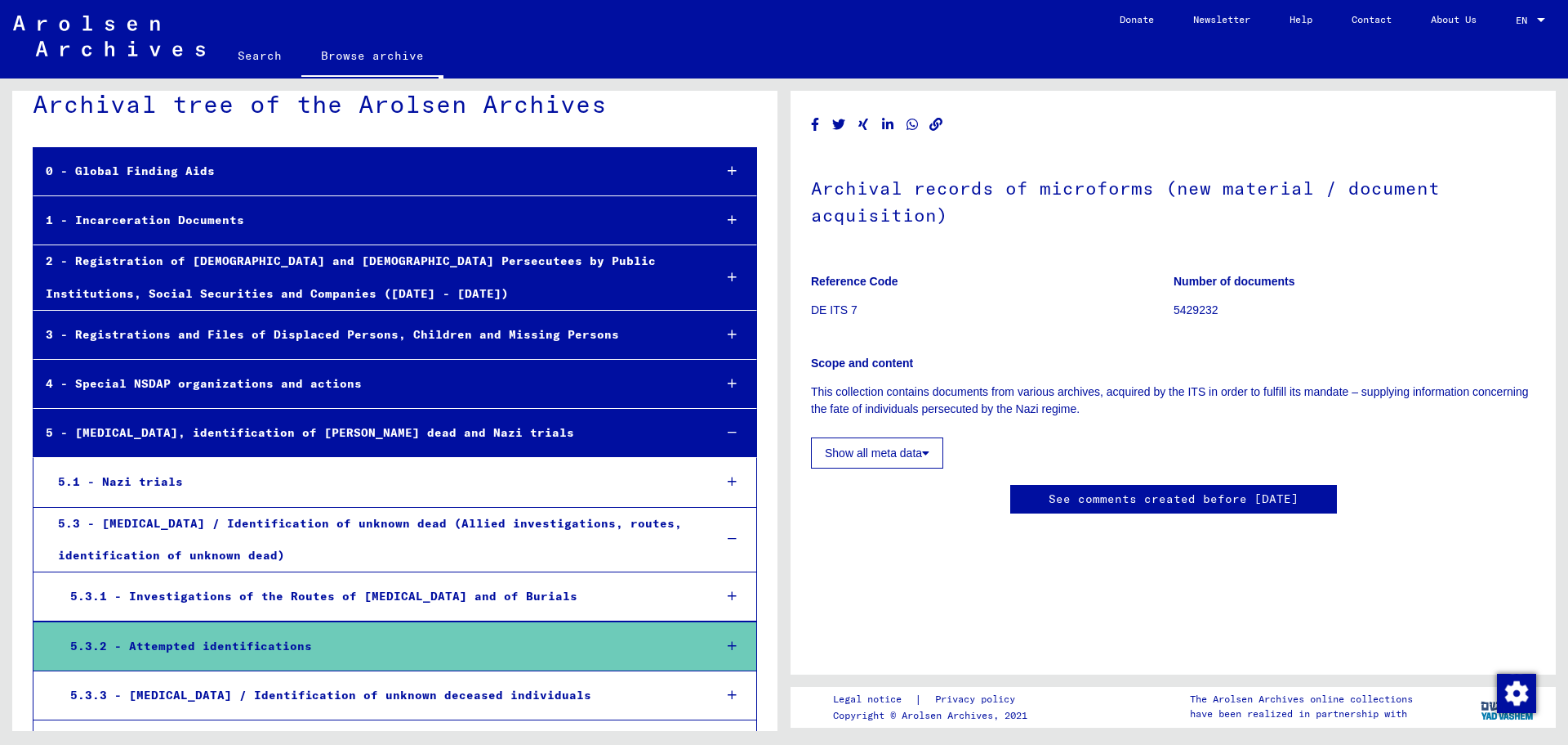
scroll to position [0, 0]
